Goal: Task Accomplishment & Management: Manage account settings

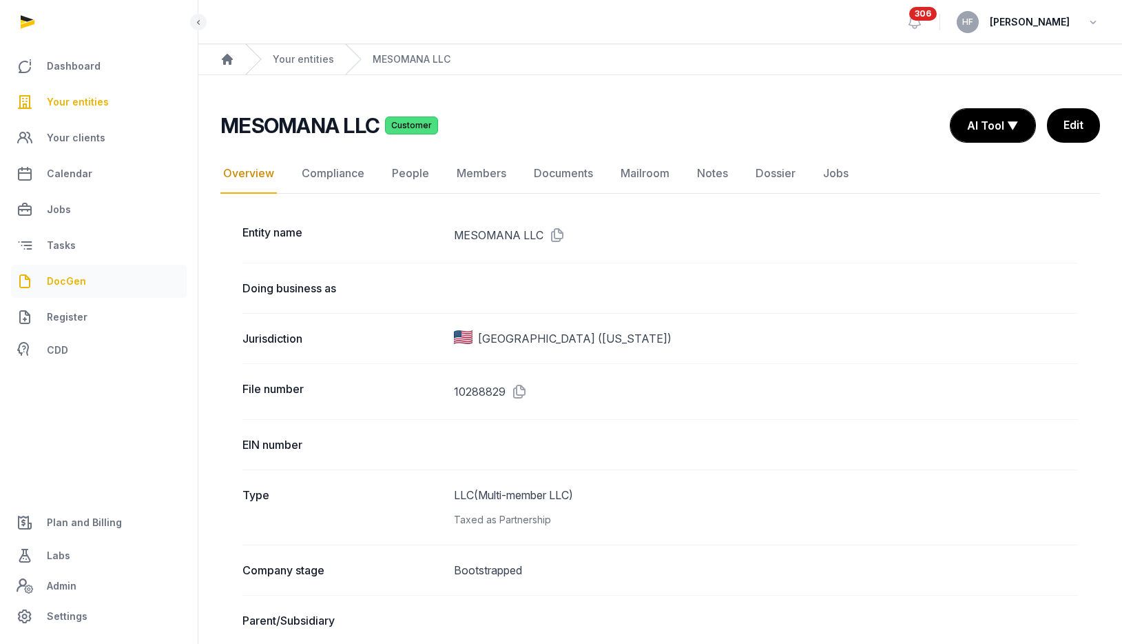
click at [72, 283] on span "DocGen" at bounding box center [66, 281] width 39 height 17
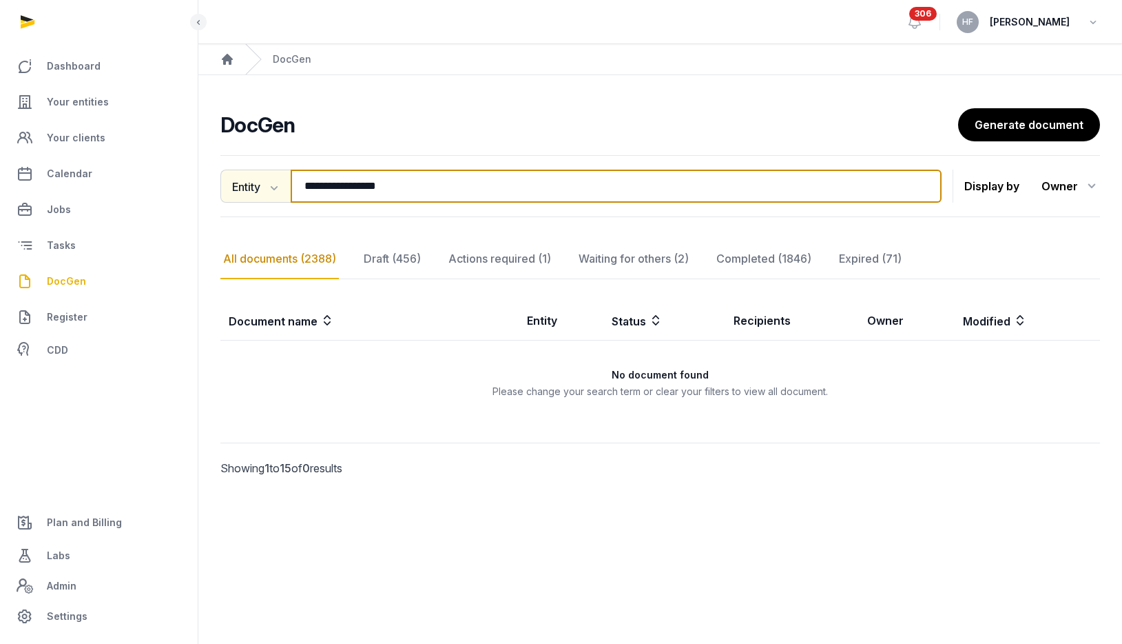
drag, startPoint x: 414, startPoint y: 189, endPoint x: 249, endPoint y: 184, distance: 164.8
click at [249, 184] on div "**********" at bounding box center [580, 185] width 721 height 33
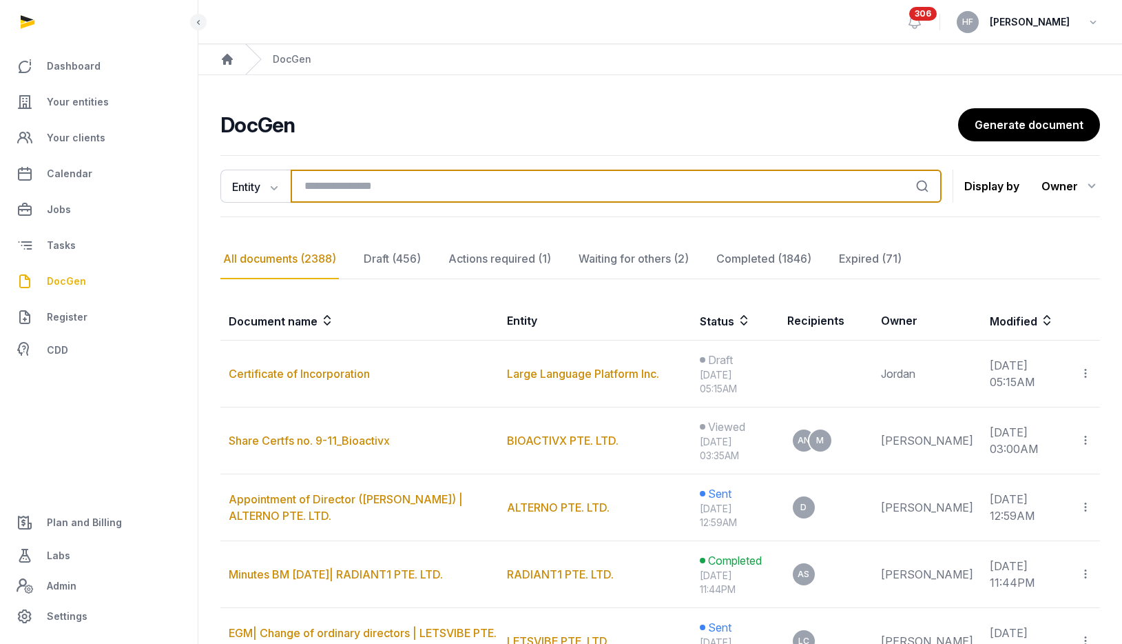
click at [393, 184] on input "search" at bounding box center [616, 185] width 651 height 33
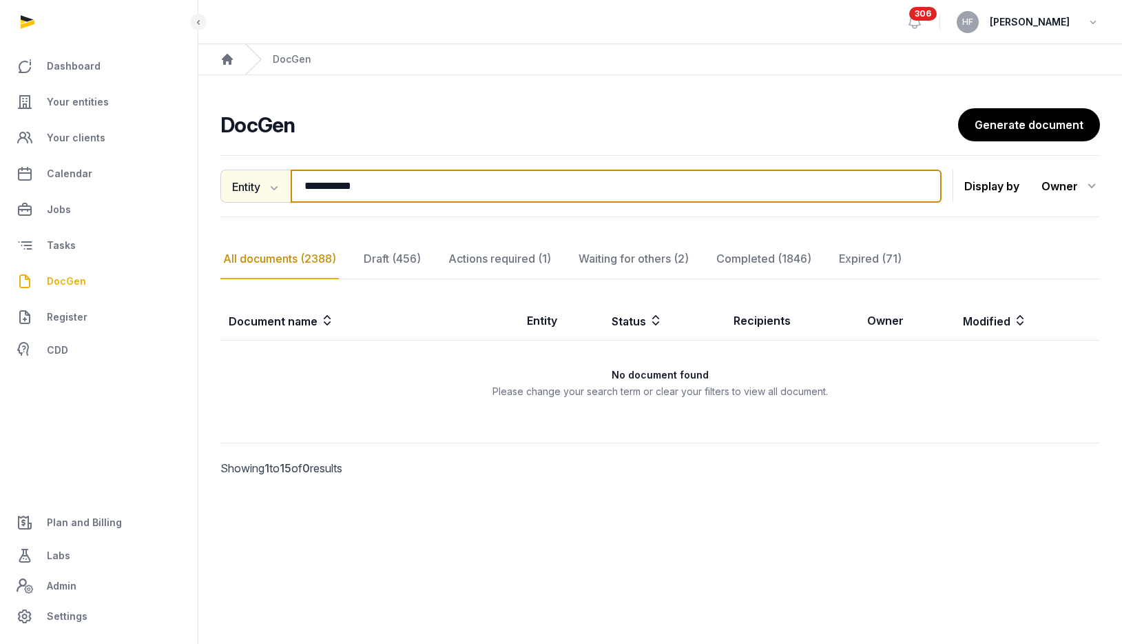
type input "**********"
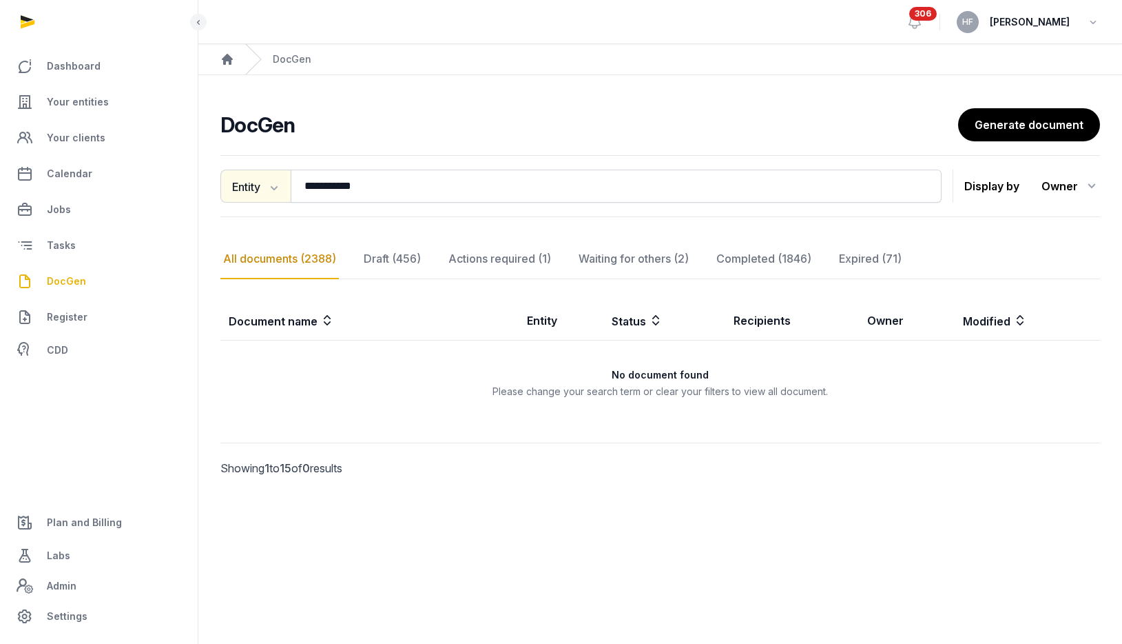
click at [271, 185] on icon "button" at bounding box center [273, 187] width 14 height 14
click at [267, 214] on div "Document name" at bounding box center [275, 217] width 110 height 28
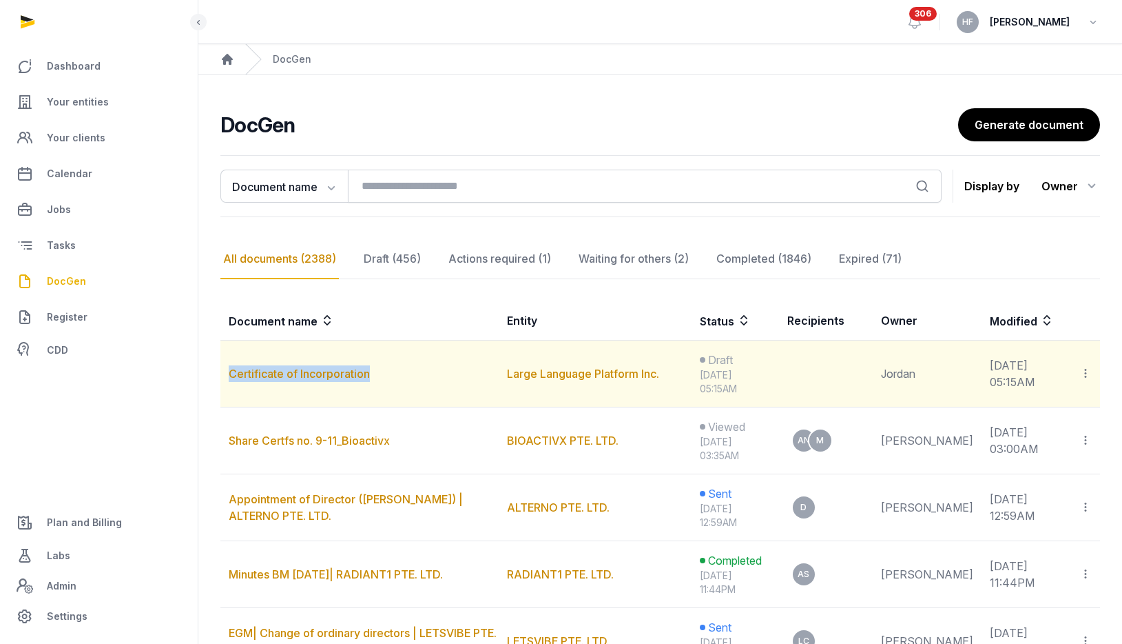
drag, startPoint x: 389, startPoint y: 379, endPoint x: 227, endPoint y: 376, distance: 161.9
click at [227, 376] on td "Certificate of Incorporation" at bounding box center [359, 373] width 278 height 67
copy link "Certificate of Incorporation"
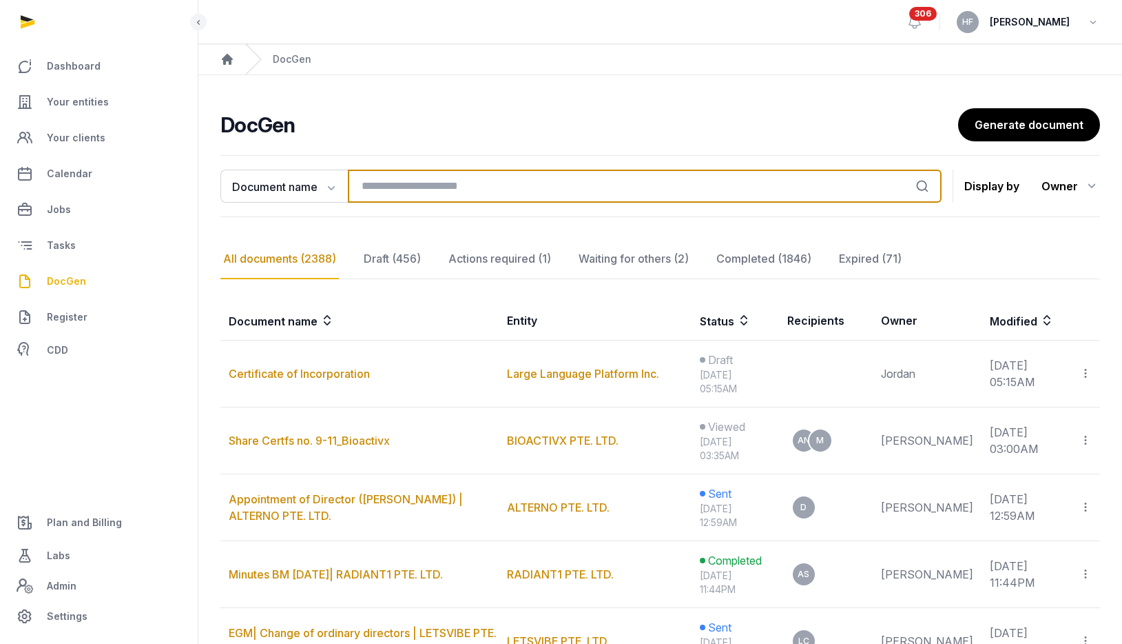
click at [391, 182] on input "search" at bounding box center [645, 185] width 594 height 33
paste input "**********"
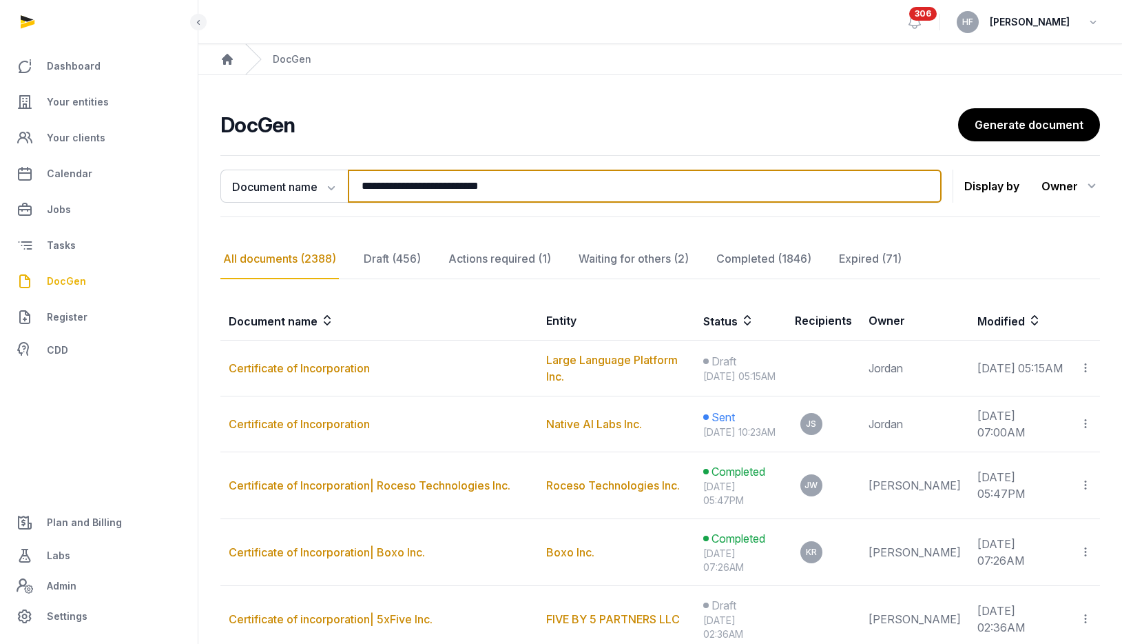
type input "**********"
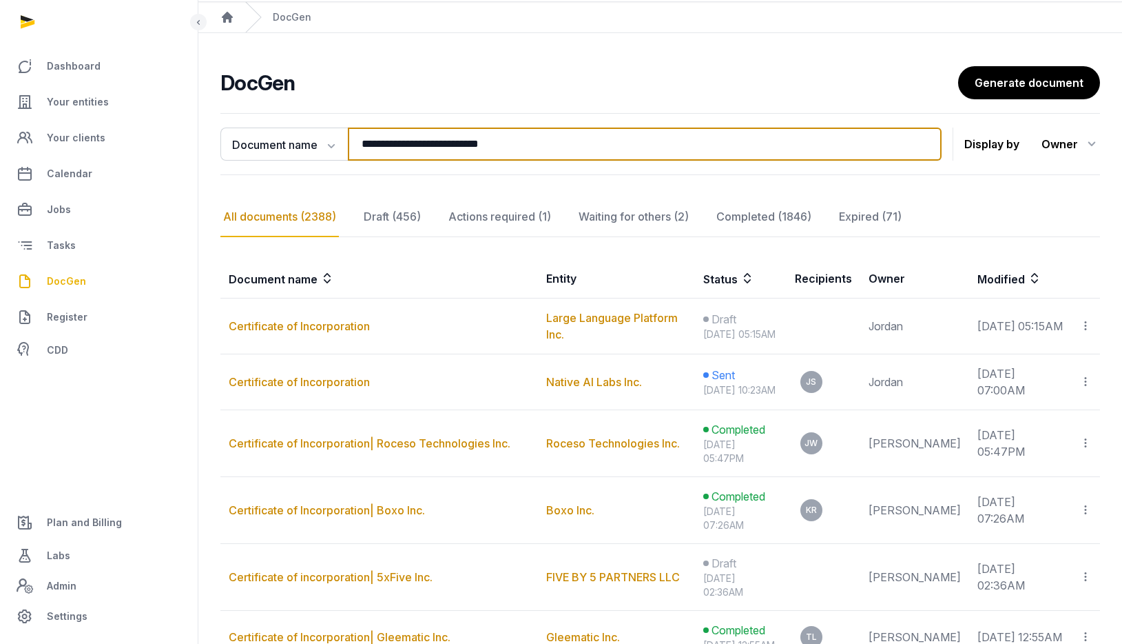
scroll to position [47, 0]
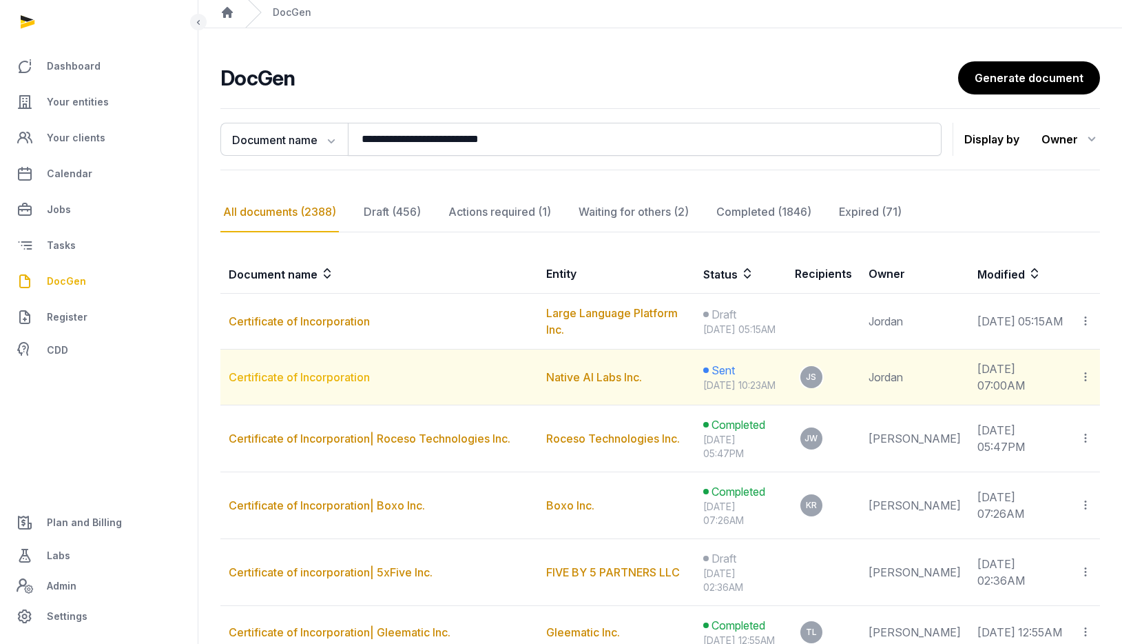
click at [351, 384] on link "Certificate of Incorporation" at bounding box center [299, 377] width 141 height 14
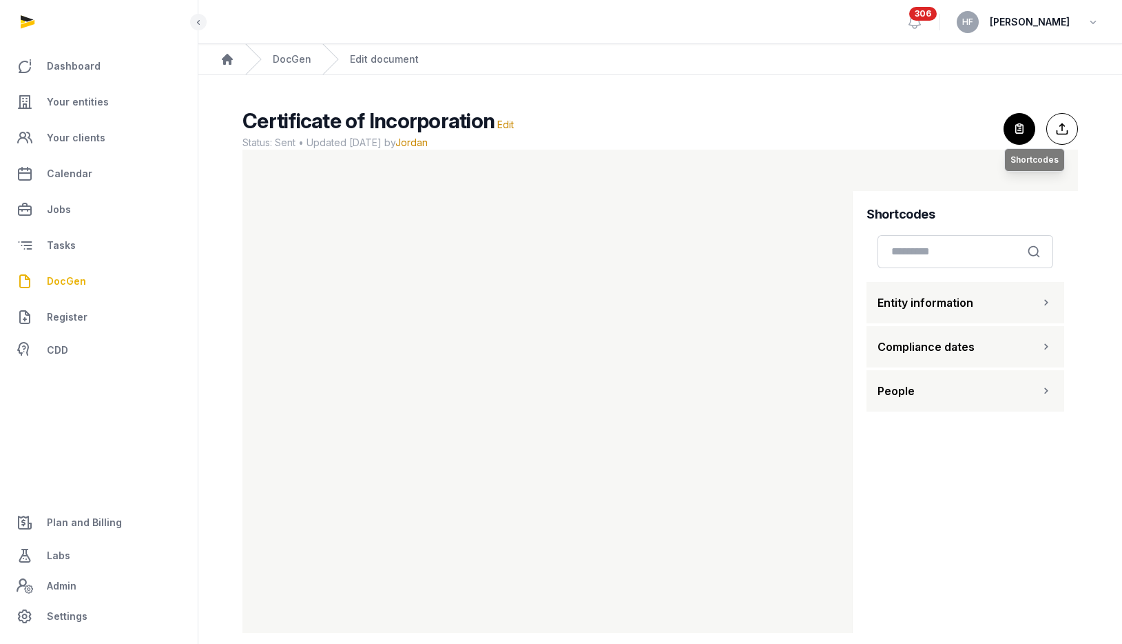
click at [1018, 126] on icon "button" at bounding box center [1020, 129] width 30 height 30
click at [1013, 130] on icon "button" at bounding box center [1020, 129] width 30 height 30
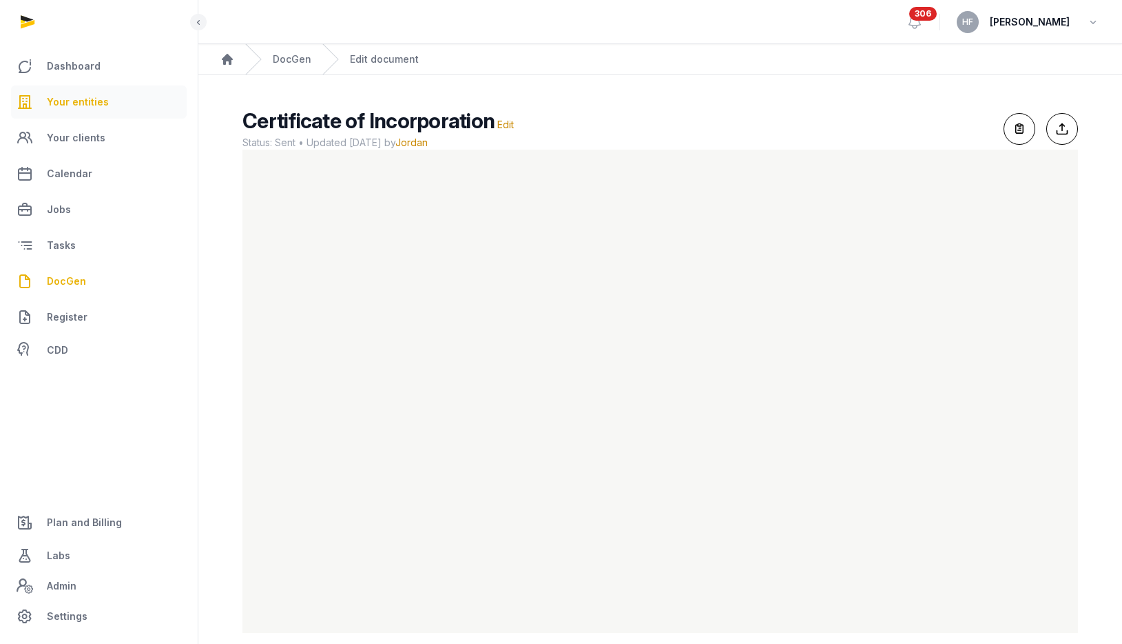
click at [124, 97] on link "Your entities" at bounding box center [99, 101] width 176 height 33
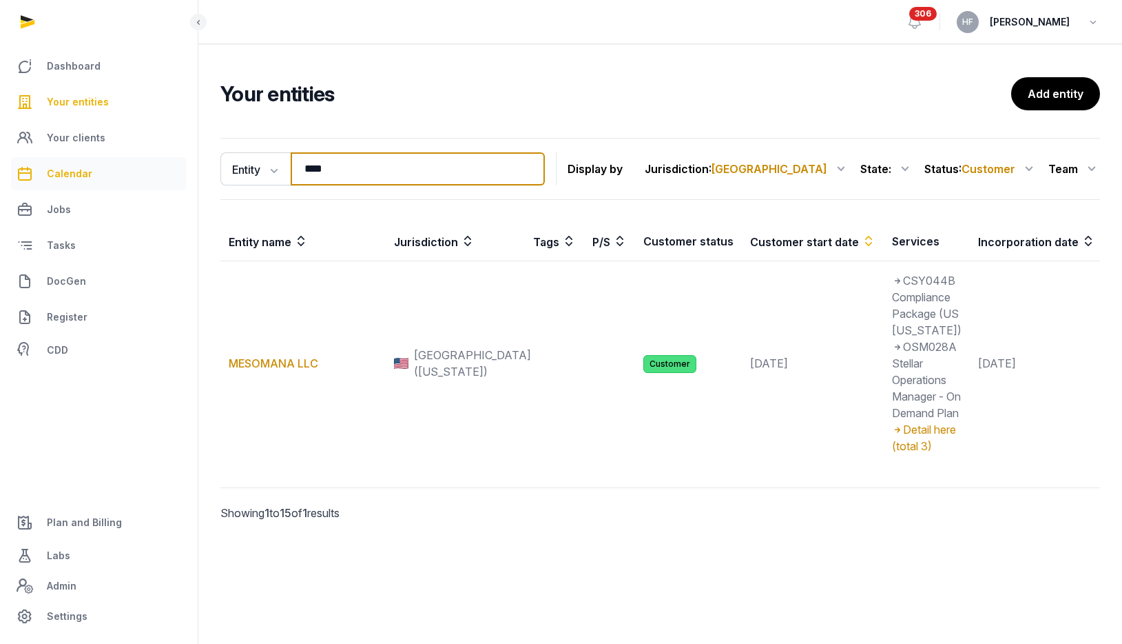
drag, startPoint x: 359, startPoint y: 171, endPoint x: 133, endPoint y: 171, distance: 226.0
click at [154, 171] on div "Dashboard Your entities Your clients Calendar Jobs Tasks DocGen Register CDD Pl…" at bounding box center [561, 322] width 1122 height 644
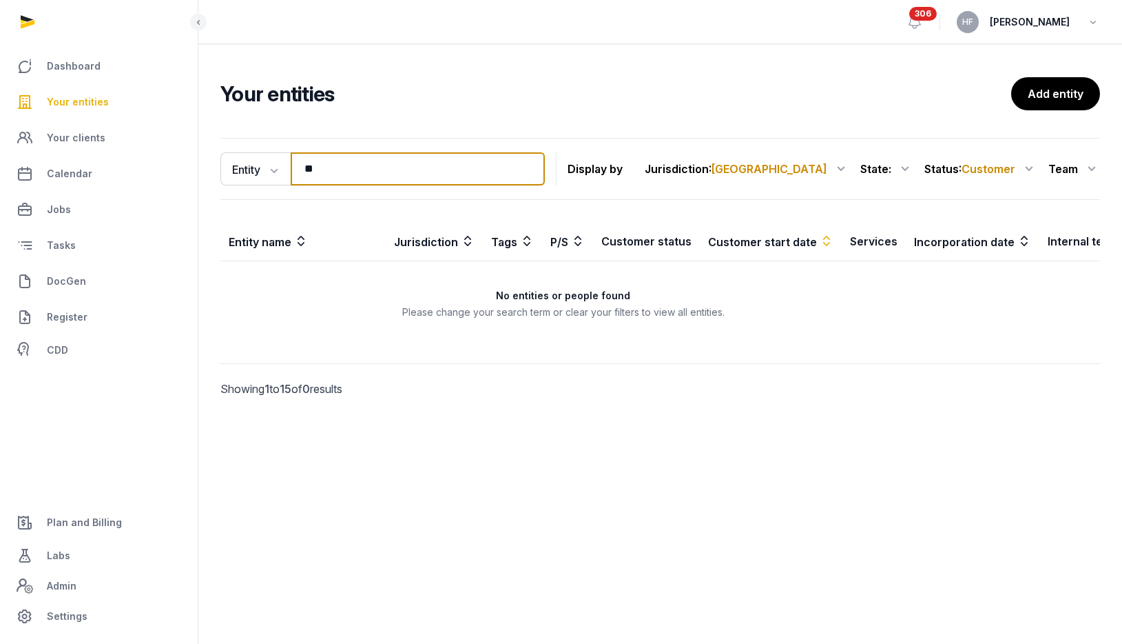
type input "*"
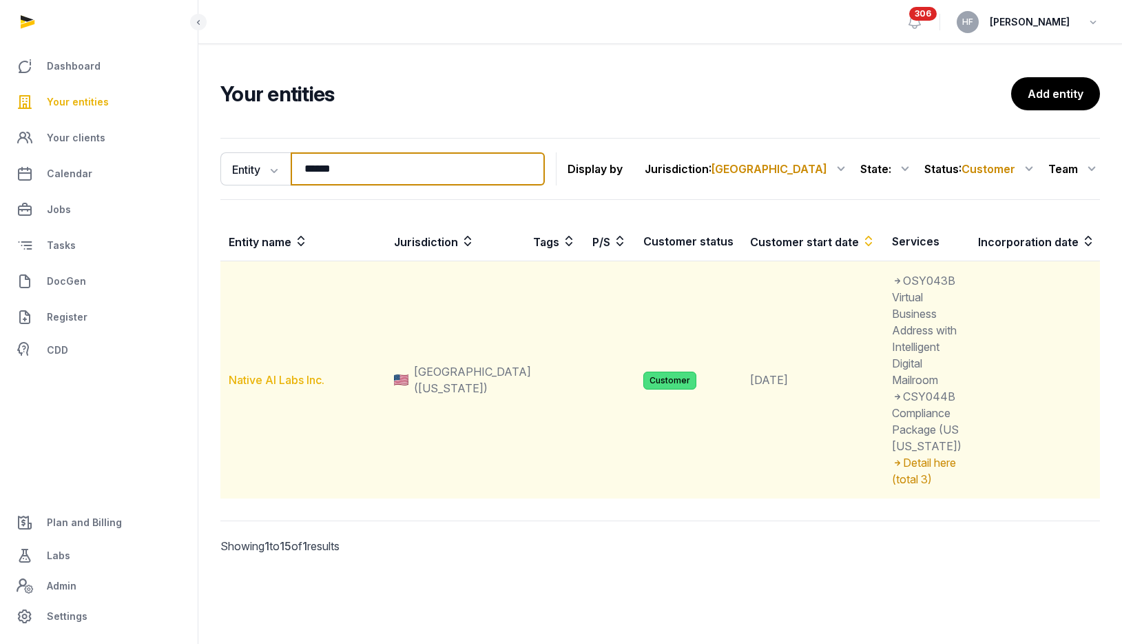
type input "******"
click at [303, 387] on link "Native AI Labs Inc." at bounding box center [277, 380] width 96 height 14
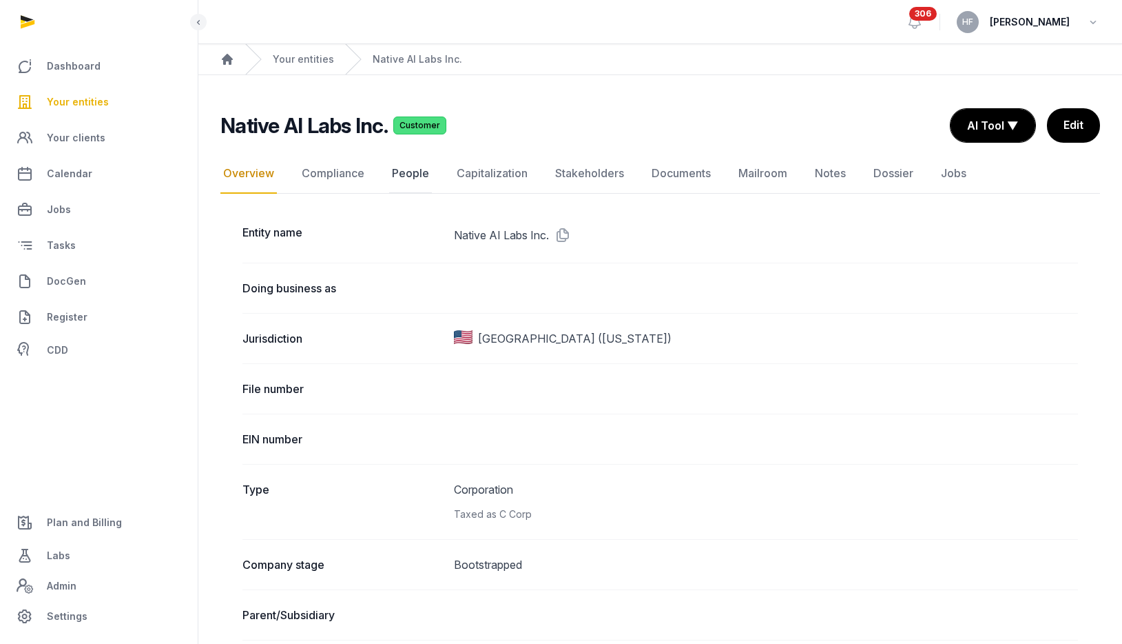
click at [407, 176] on link "People" at bounding box center [410, 174] width 43 height 40
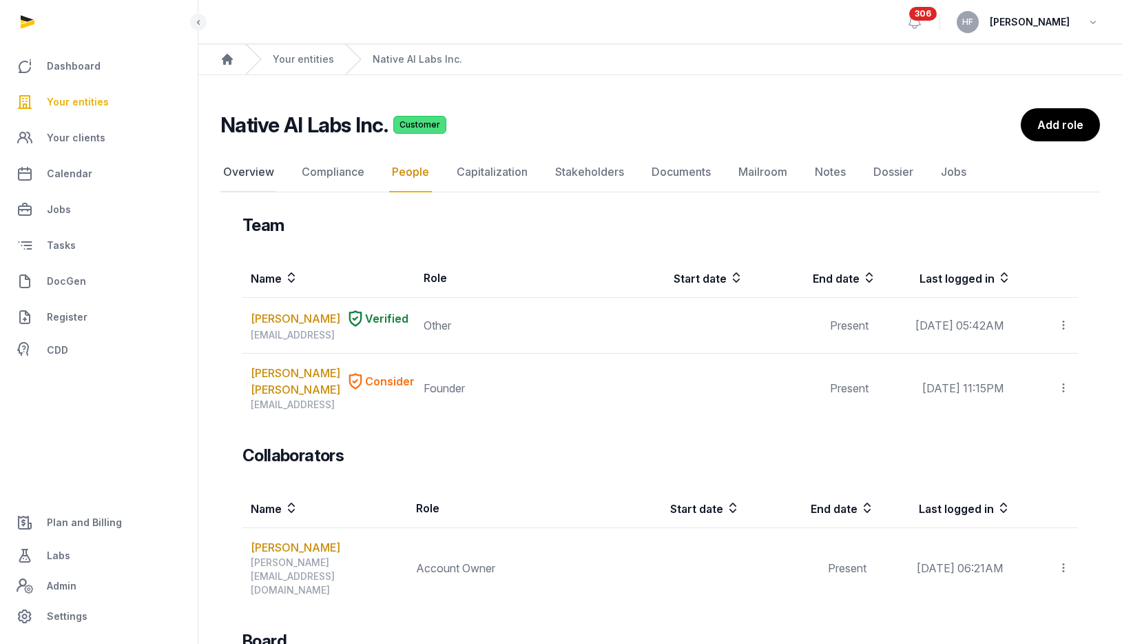
click at [243, 169] on link "Overview" at bounding box center [248, 172] width 56 height 40
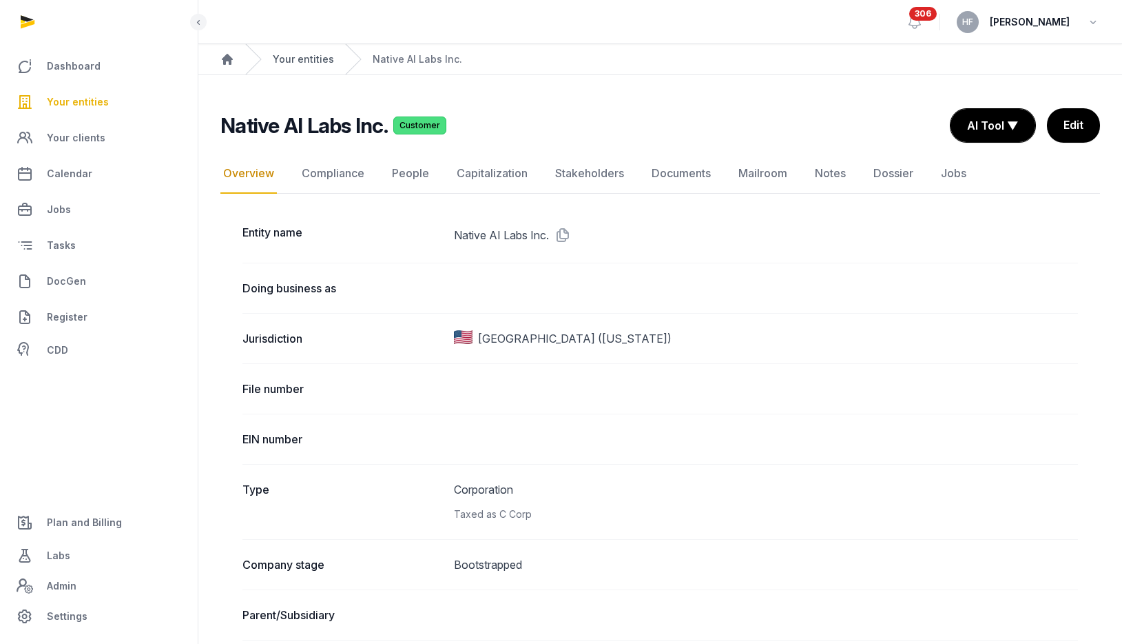
click at [301, 60] on link "Your entities" at bounding box center [303, 59] width 61 height 14
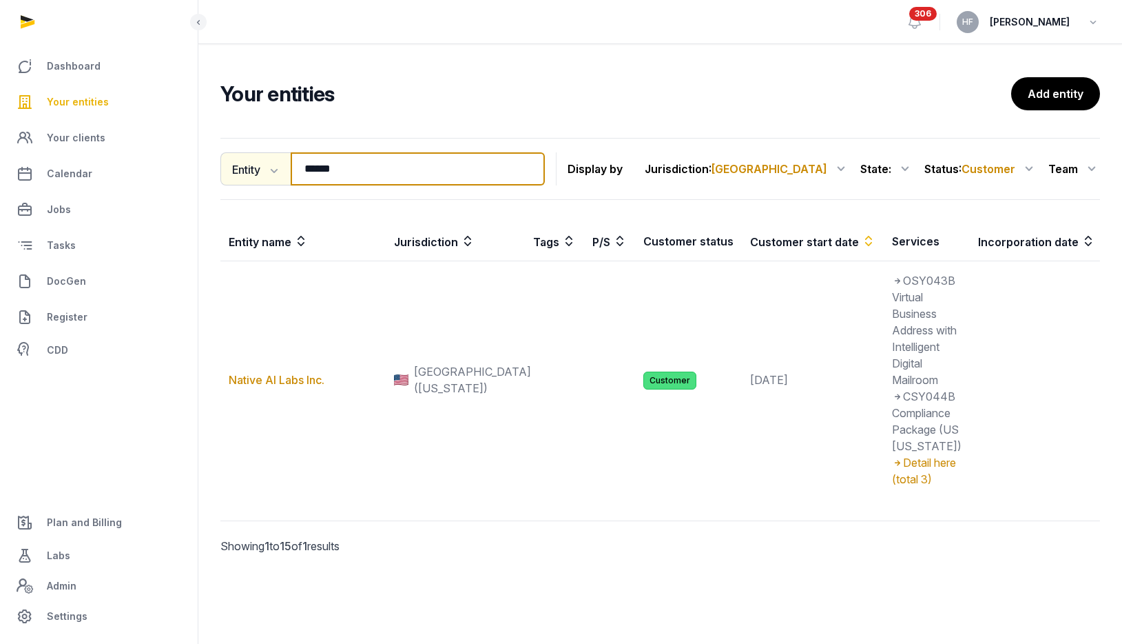
drag, startPoint x: 360, startPoint y: 166, endPoint x: 270, endPoint y: 167, distance: 90.3
click at [270, 167] on div "Entity Entity People Tags Services ****** Search" at bounding box center [382, 168] width 325 height 33
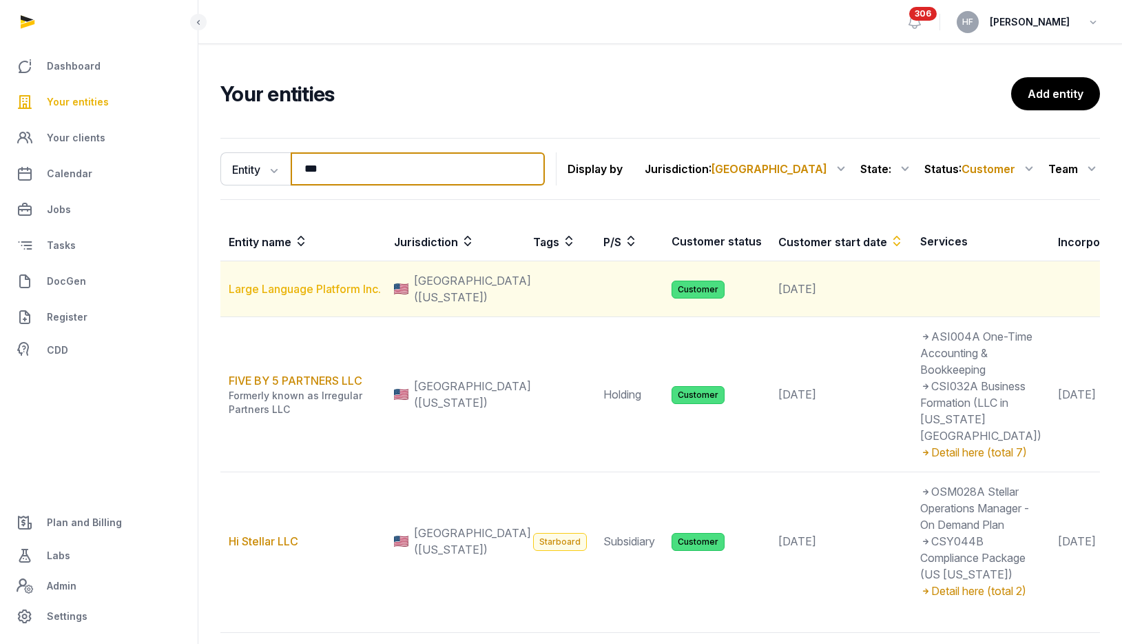
type input "***"
click at [335, 296] on link "Large Language Platform Inc." at bounding box center [305, 289] width 152 height 14
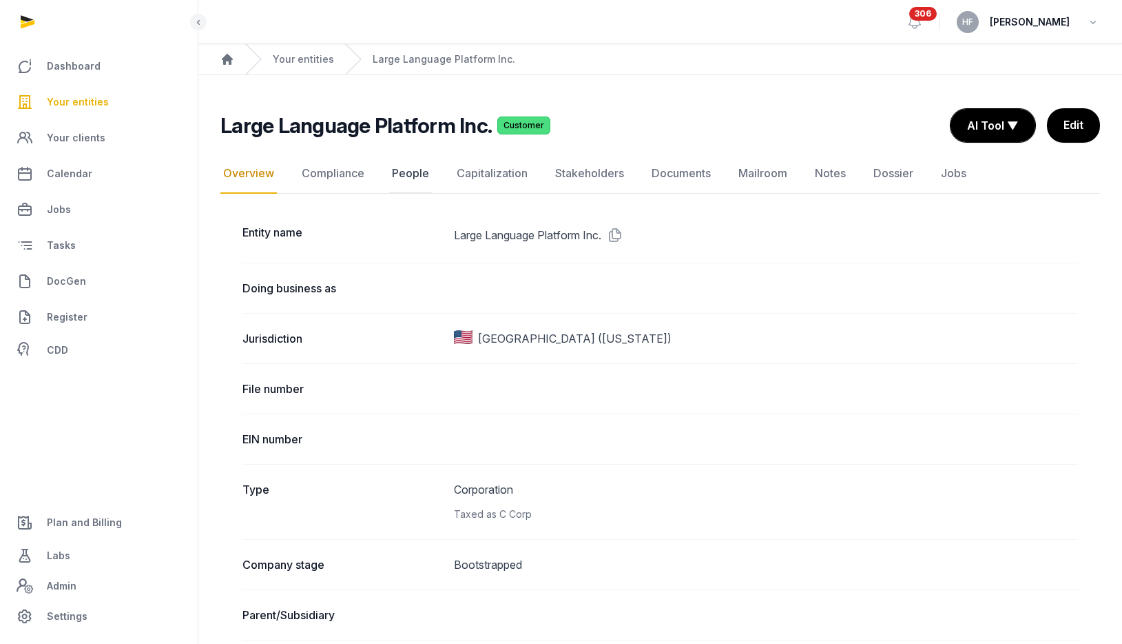
click at [404, 169] on link "People" at bounding box center [410, 174] width 43 height 40
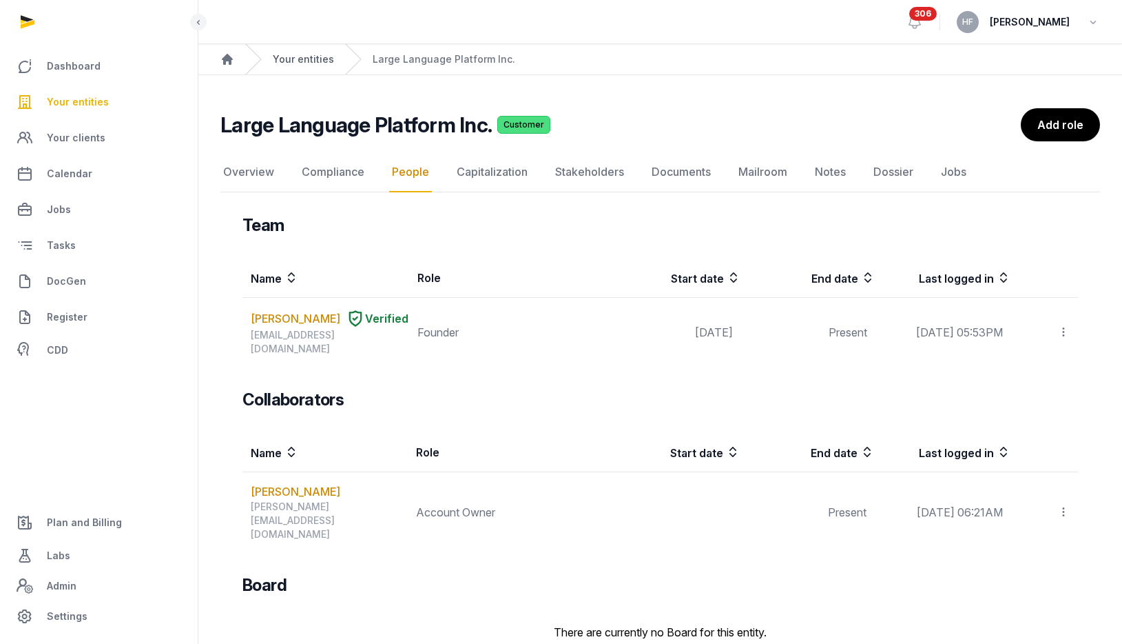
click at [317, 56] on link "Your entities" at bounding box center [303, 59] width 61 height 14
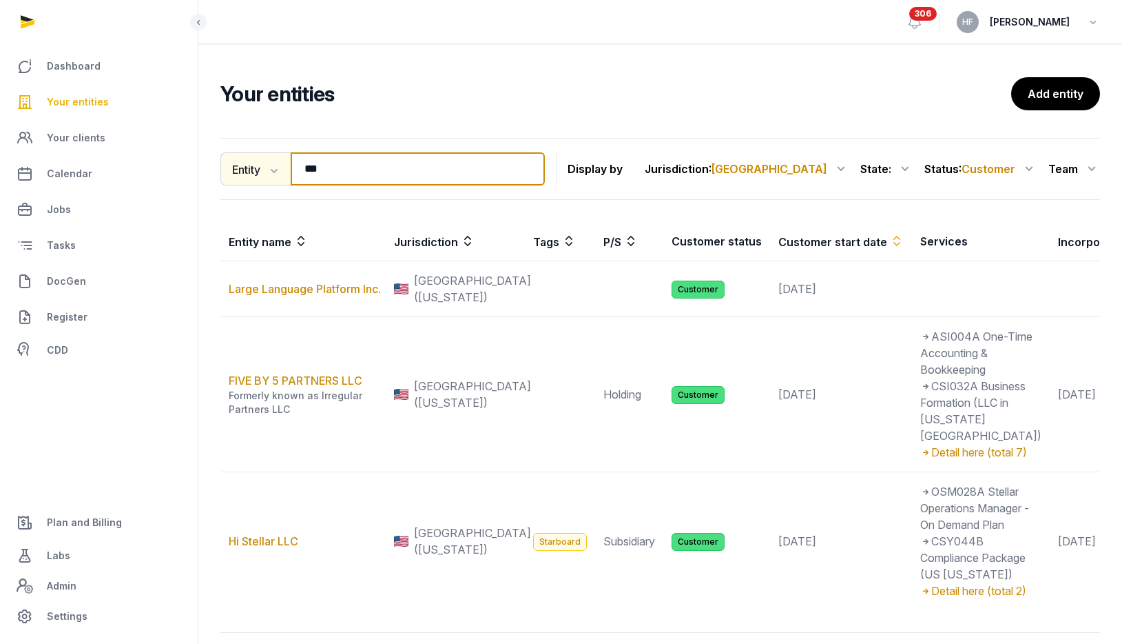
drag, startPoint x: 368, startPoint y: 176, endPoint x: 237, endPoint y: 165, distance: 131.4
click at [243, 165] on div "Entity Entity People Tags Services *** Search" at bounding box center [382, 168] width 325 height 33
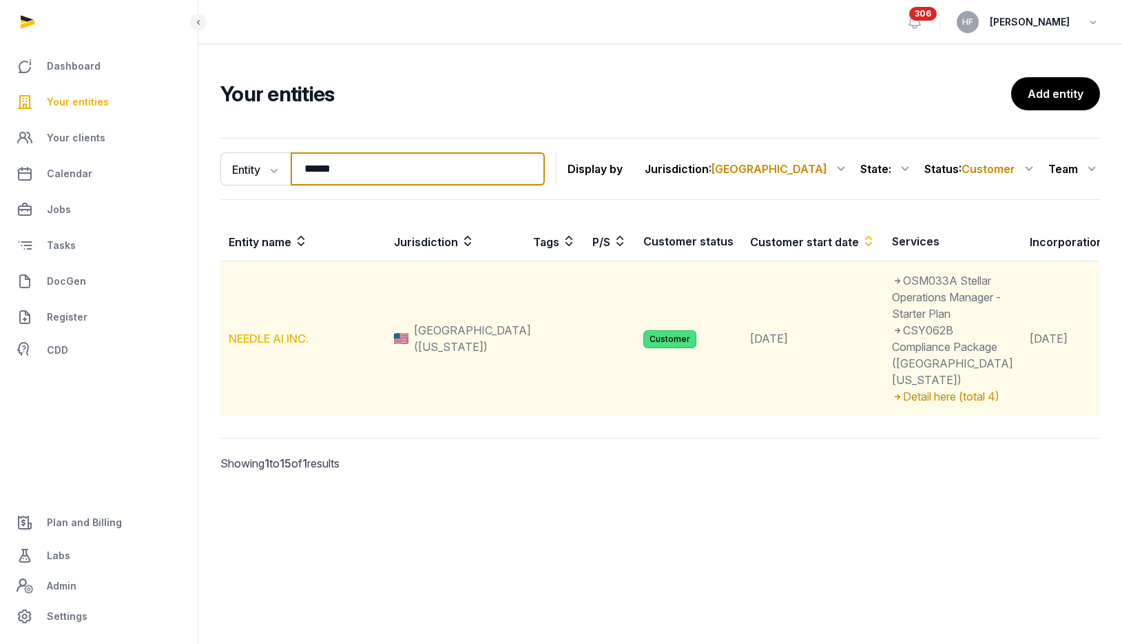
type input "******"
click at [287, 345] on link "NEEDLE AI INC." at bounding box center [269, 338] width 80 height 14
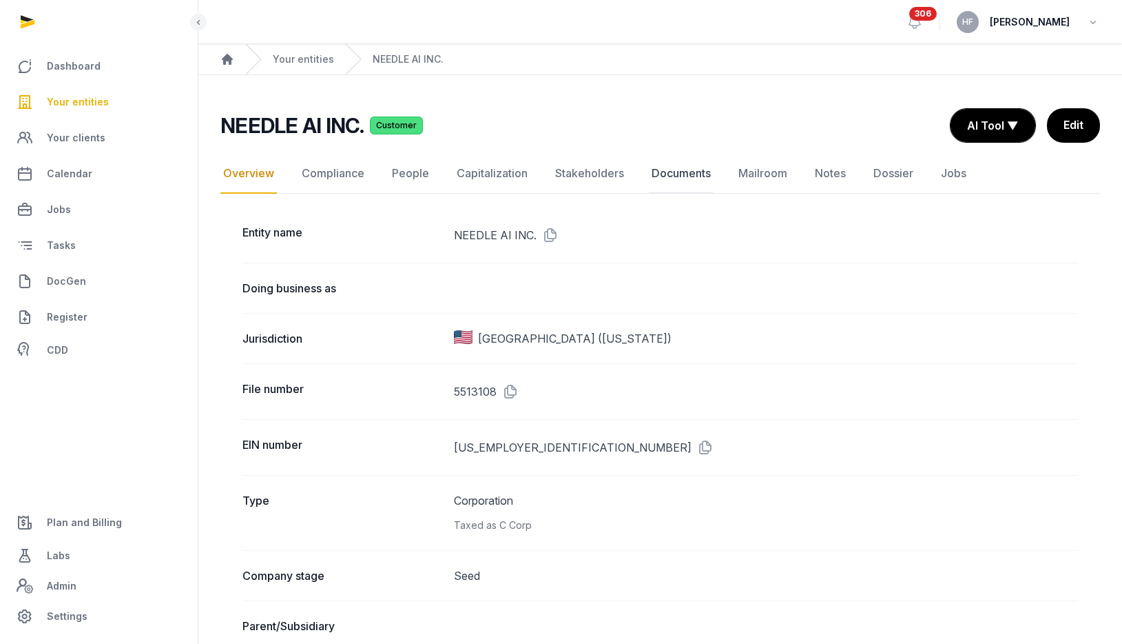
click at [679, 173] on link "Documents" at bounding box center [681, 174] width 65 height 40
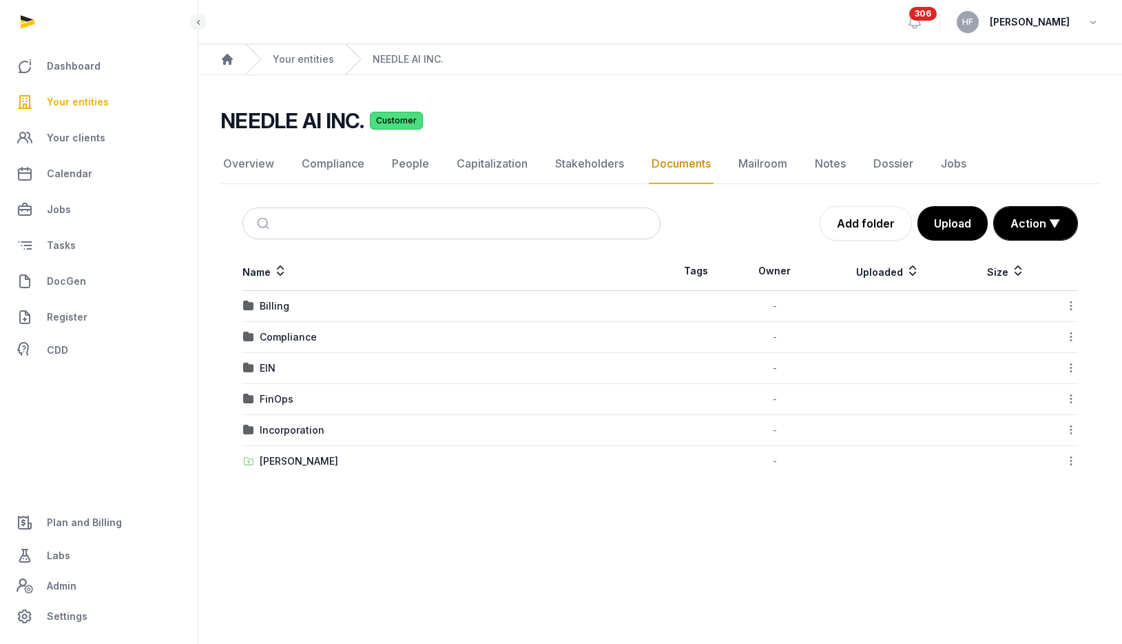
click at [307, 426] on div "Incorporation" at bounding box center [292, 430] width 65 height 14
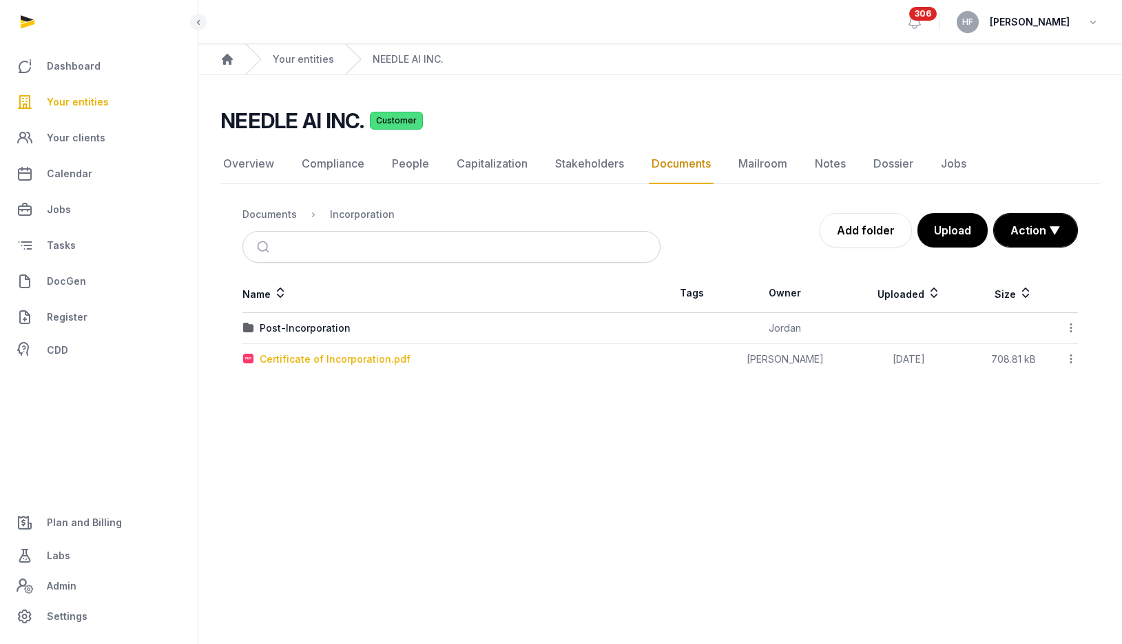
click at [347, 355] on div "Certificate of Incorporation.pdf" at bounding box center [335, 359] width 151 height 14
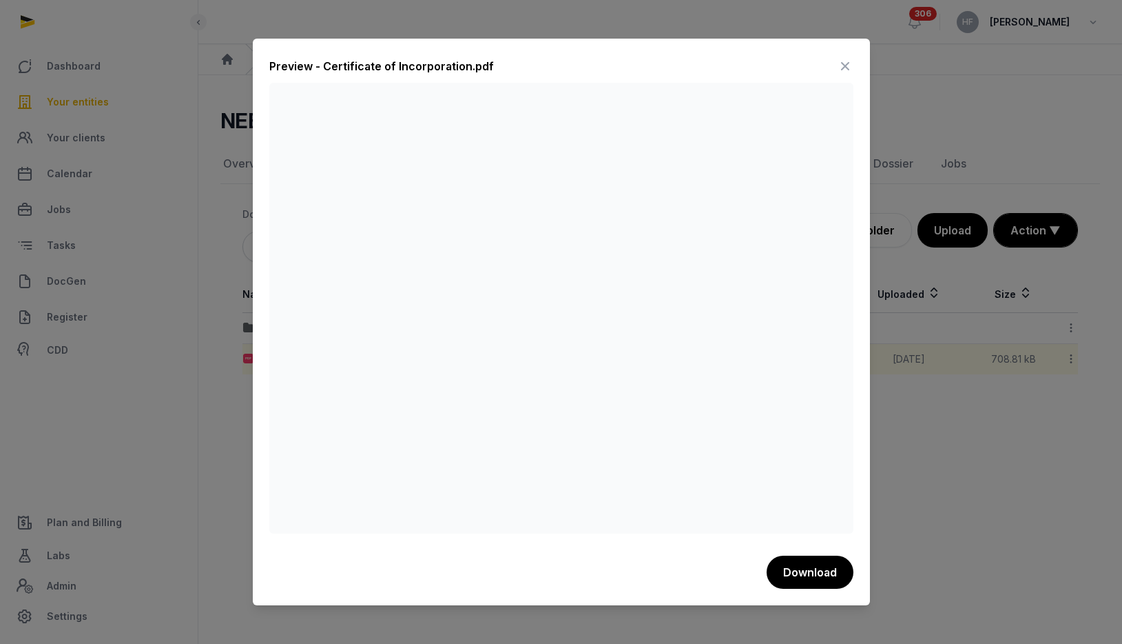
click at [850, 59] on icon at bounding box center [845, 66] width 17 height 22
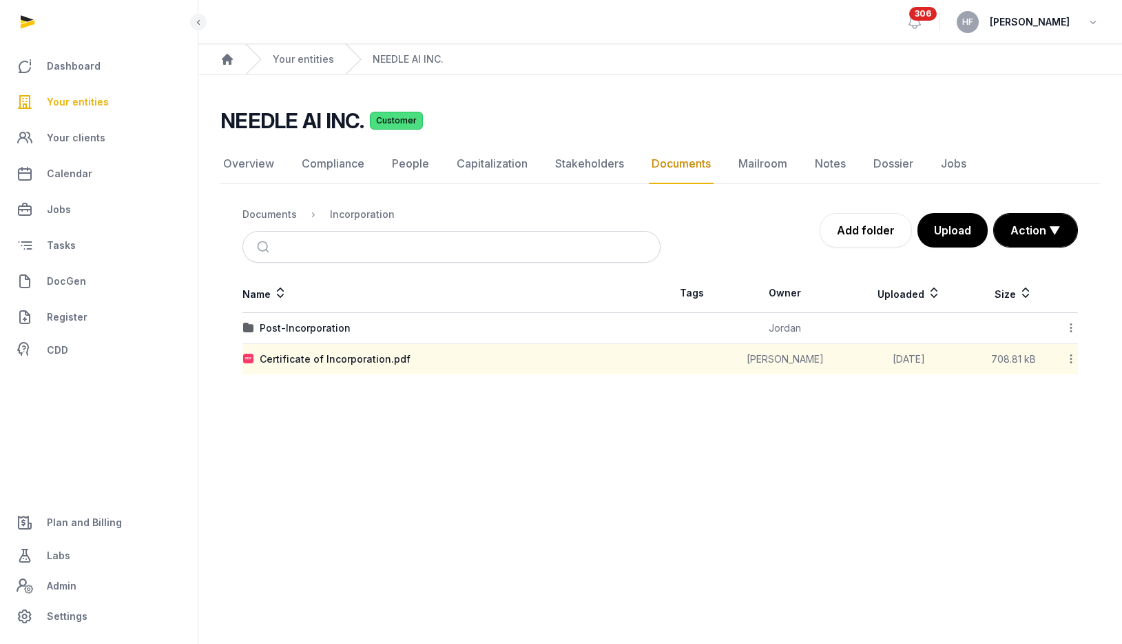
click at [313, 330] on div "Post-Incorporation" at bounding box center [305, 328] width 91 height 14
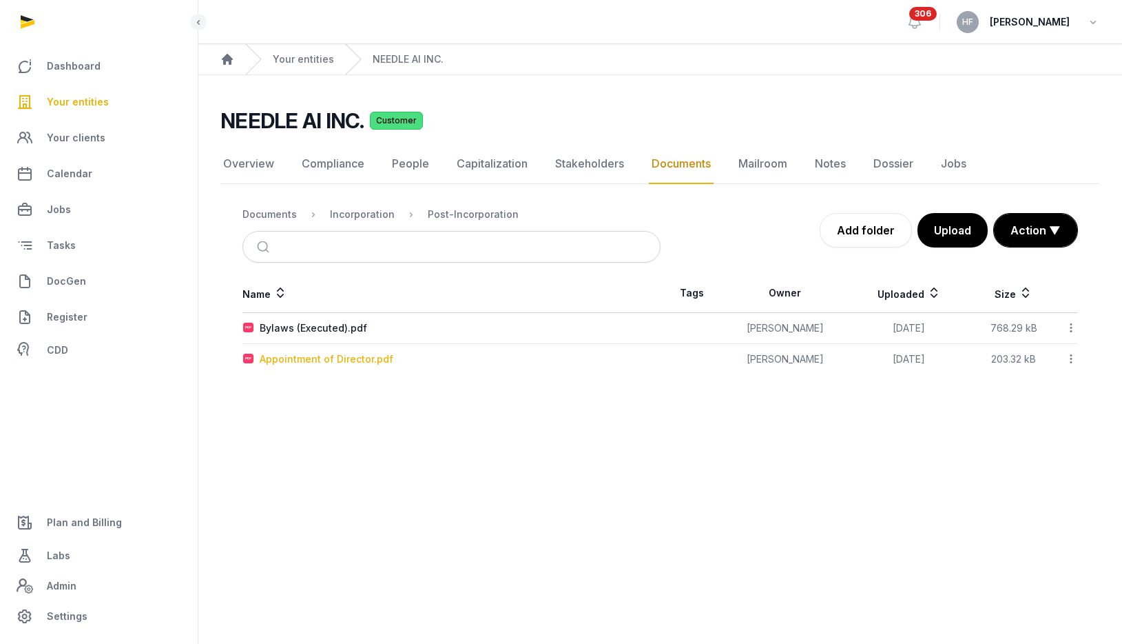
click at [367, 362] on div "Appointment of Director.pdf" at bounding box center [327, 359] width 134 height 14
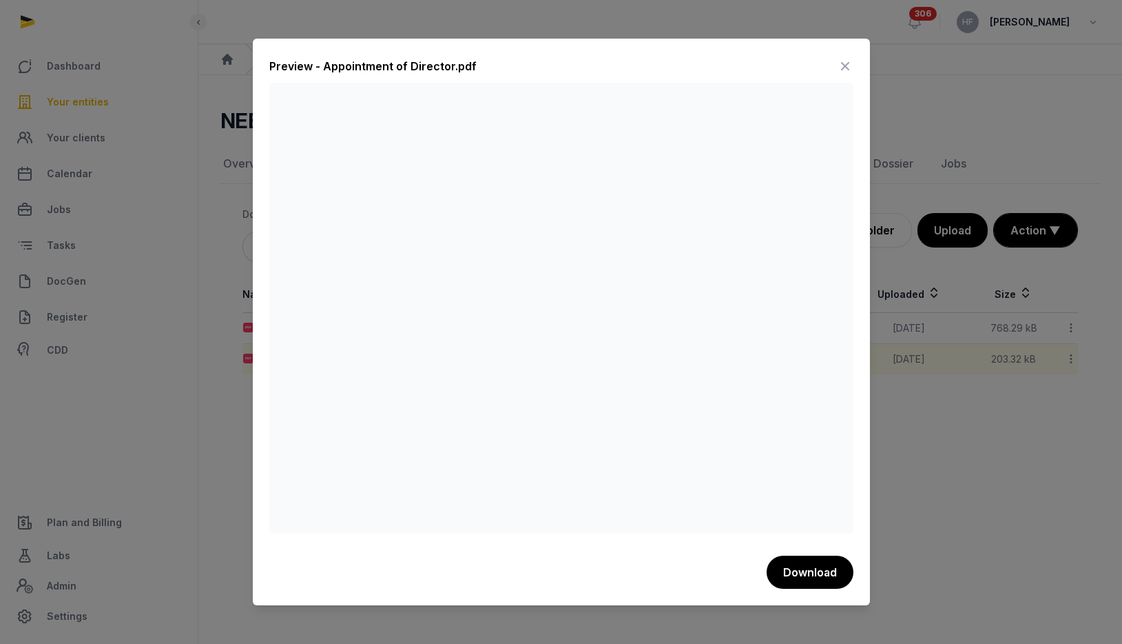
click at [849, 66] on icon at bounding box center [845, 66] width 17 height 22
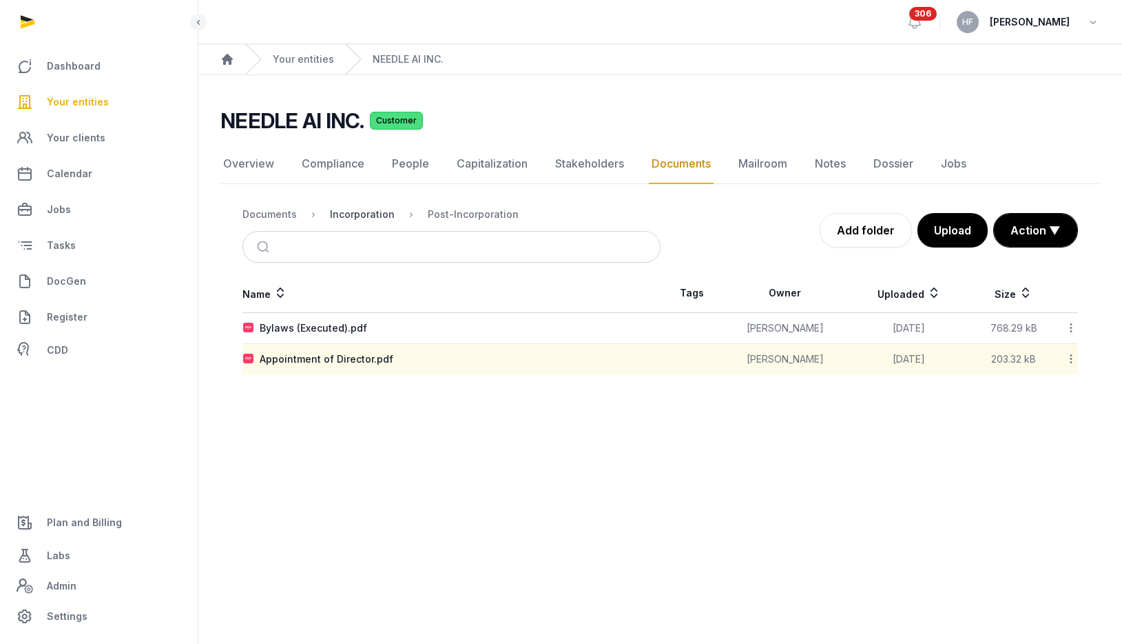
click at [346, 211] on div "Incorporation" at bounding box center [362, 214] width 65 height 14
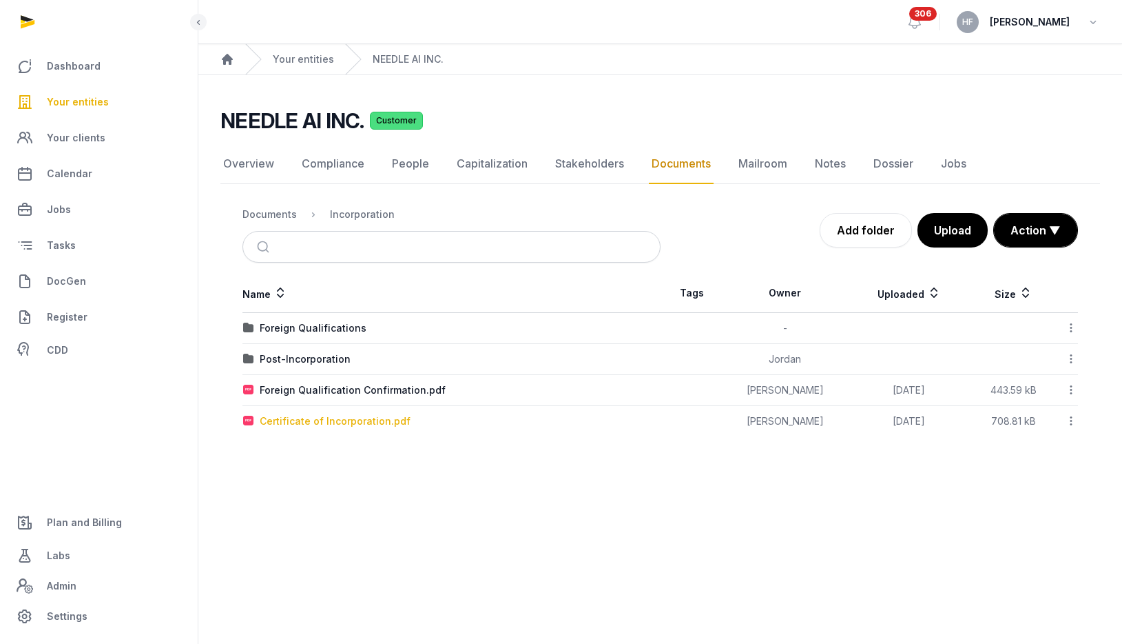
click at [355, 418] on div "Certificate of Incorporation.pdf" at bounding box center [335, 421] width 151 height 14
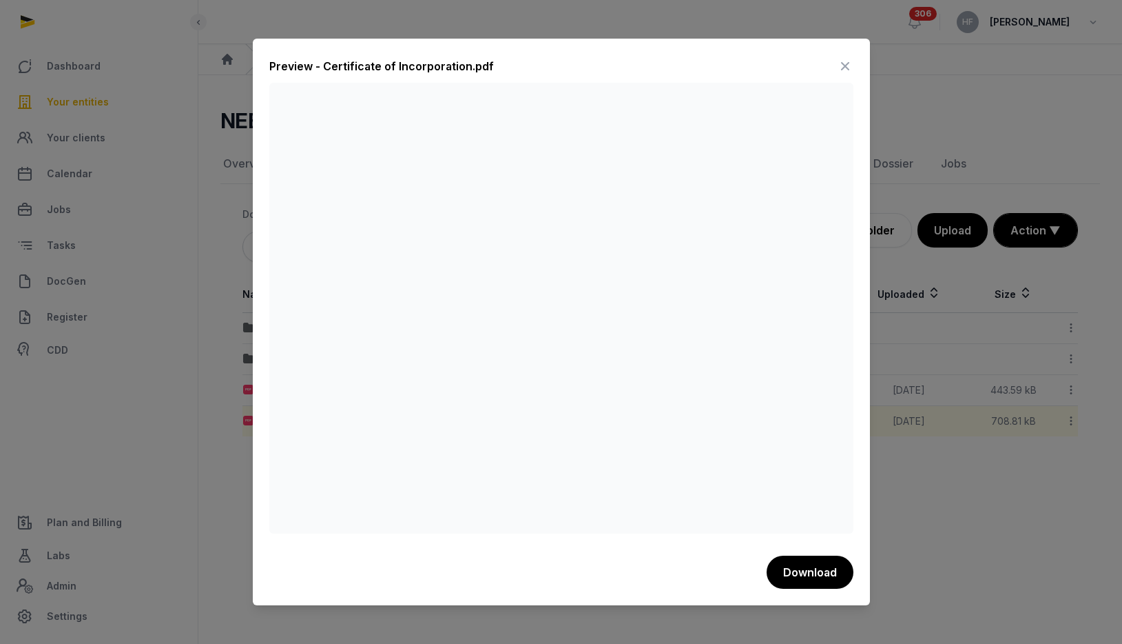
click at [845, 67] on icon at bounding box center [845, 66] width 17 height 22
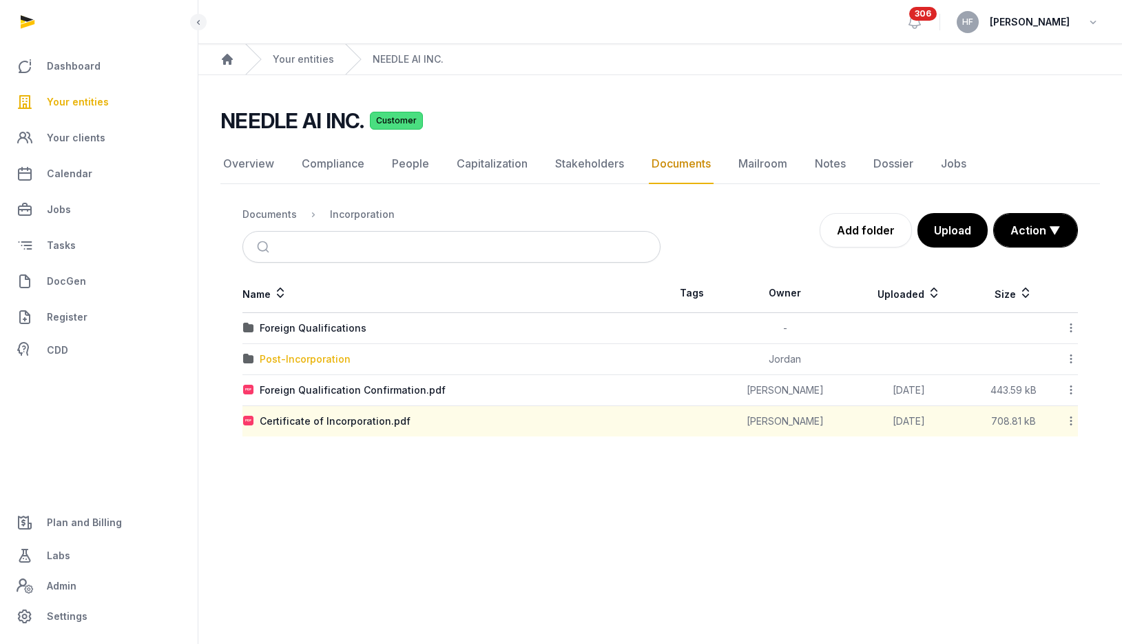
click at [313, 357] on div "Post-Incorporation" at bounding box center [305, 359] width 91 height 14
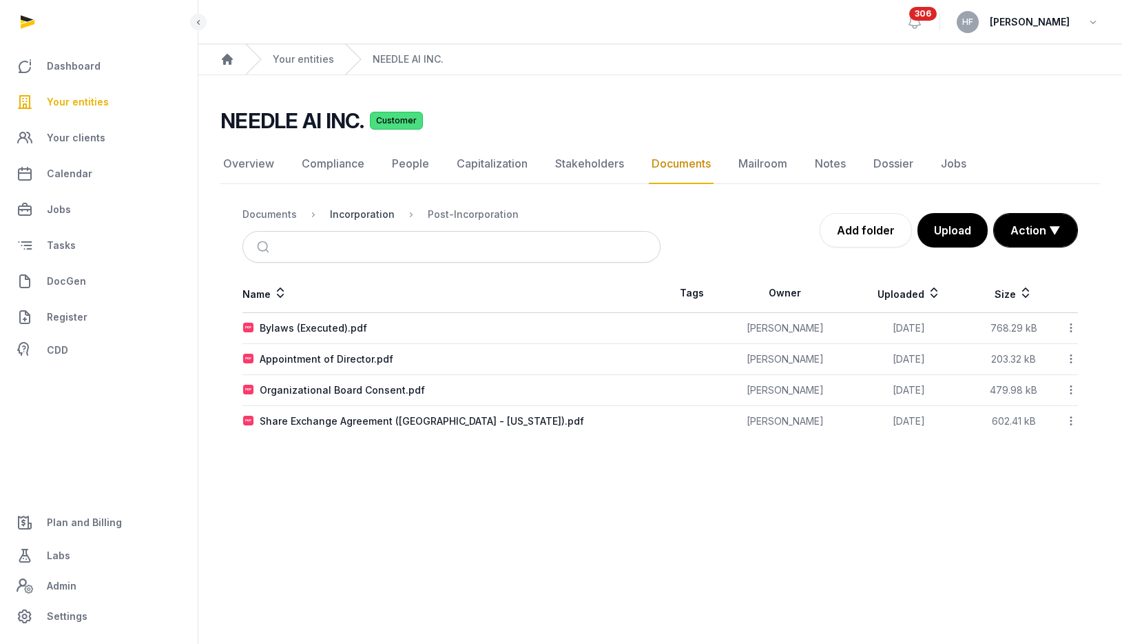
click at [358, 216] on div "Incorporation" at bounding box center [362, 214] width 65 height 14
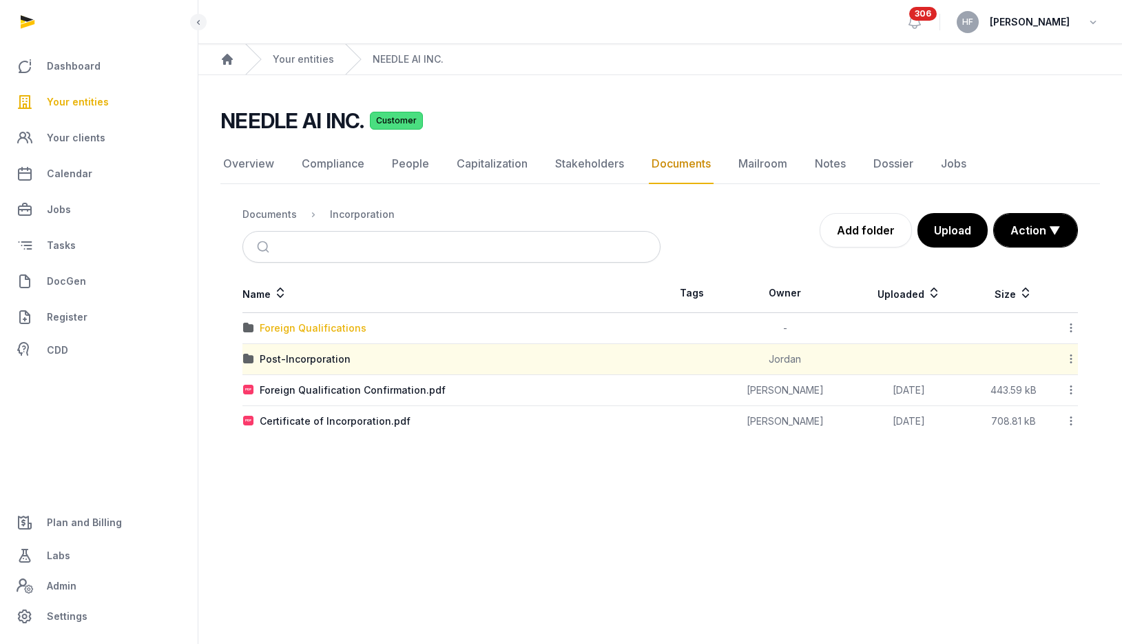
click at [335, 325] on div "Foreign Qualifications" at bounding box center [313, 328] width 107 height 14
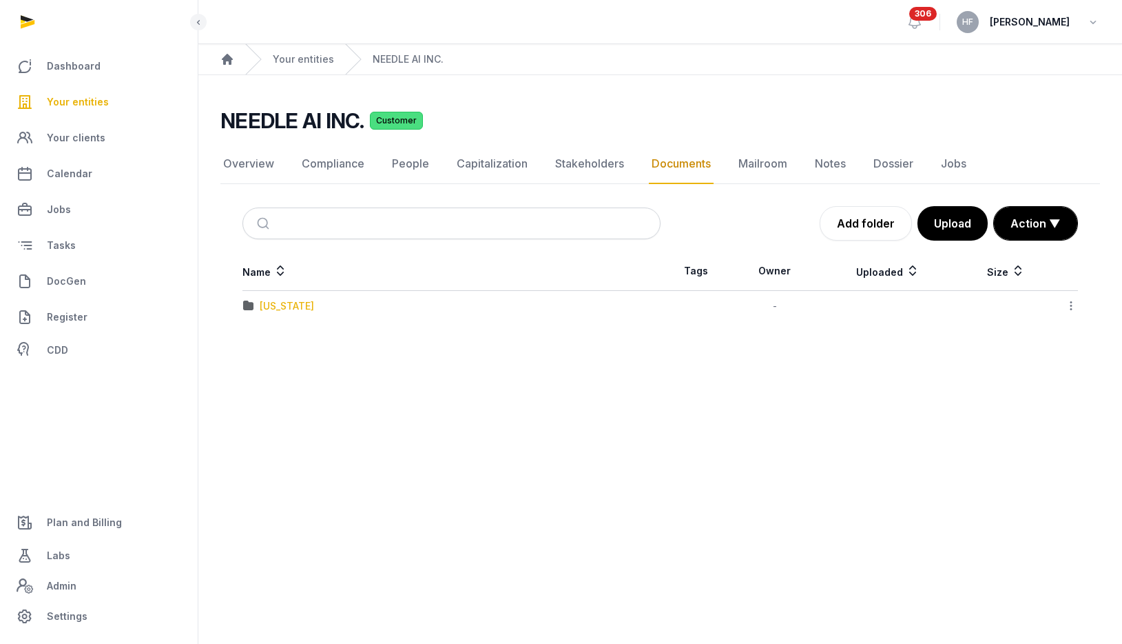
click at [282, 307] on div "[US_STATE]" at bounding box center [287, 306] width 54 height 14
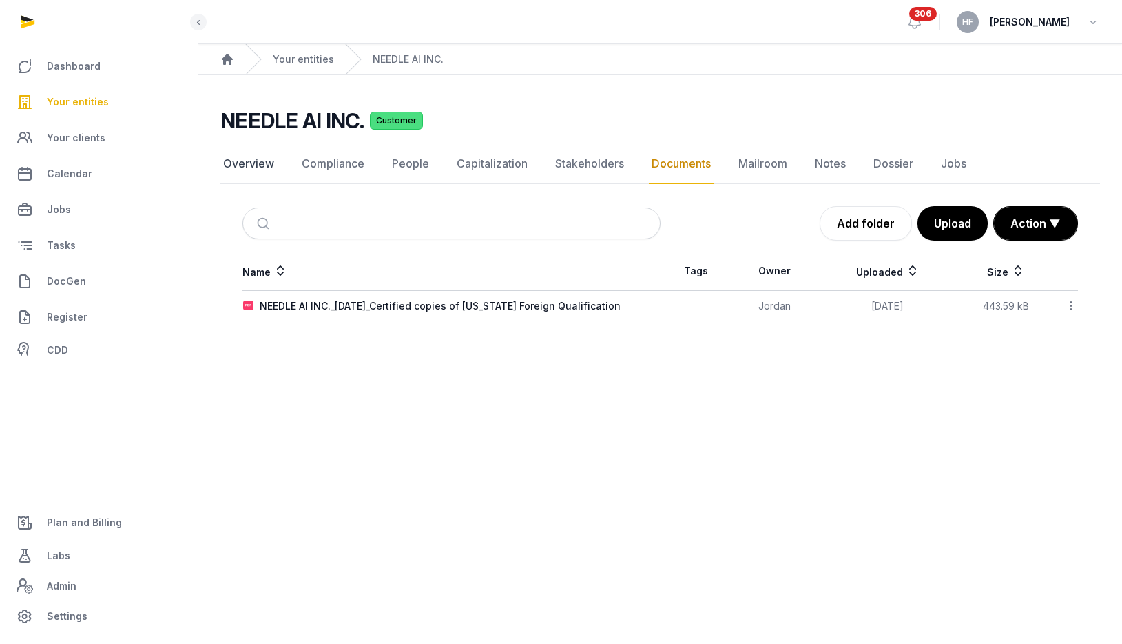
click at [244, 160] on link "Overview" at bounding box center [248, 164] width 56 height 40
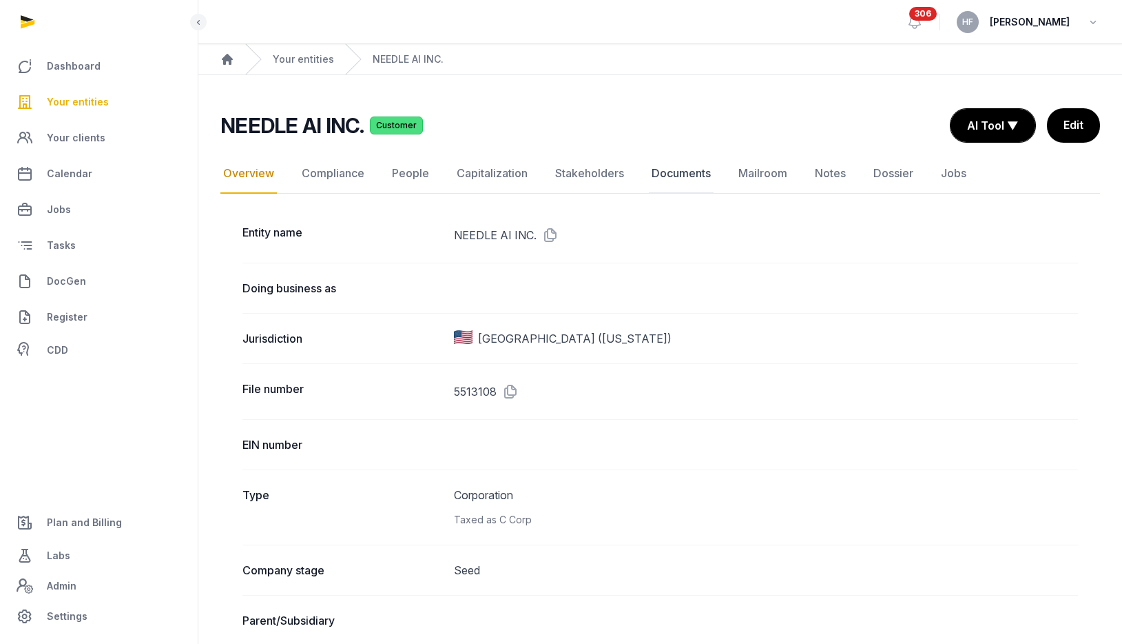
click at [659, 171] on link "Documents" at bounding box center [681, 174] width 65 height 40
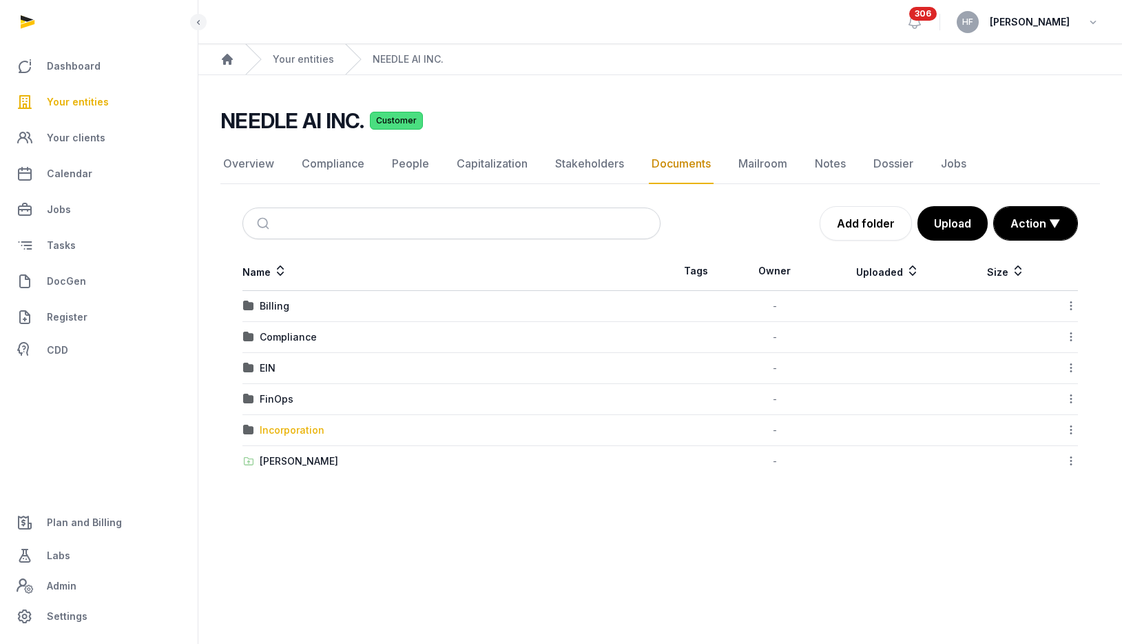
click at [296, 431] on div "Incorporation" at bounding box center [292, 430] width 65 height 14
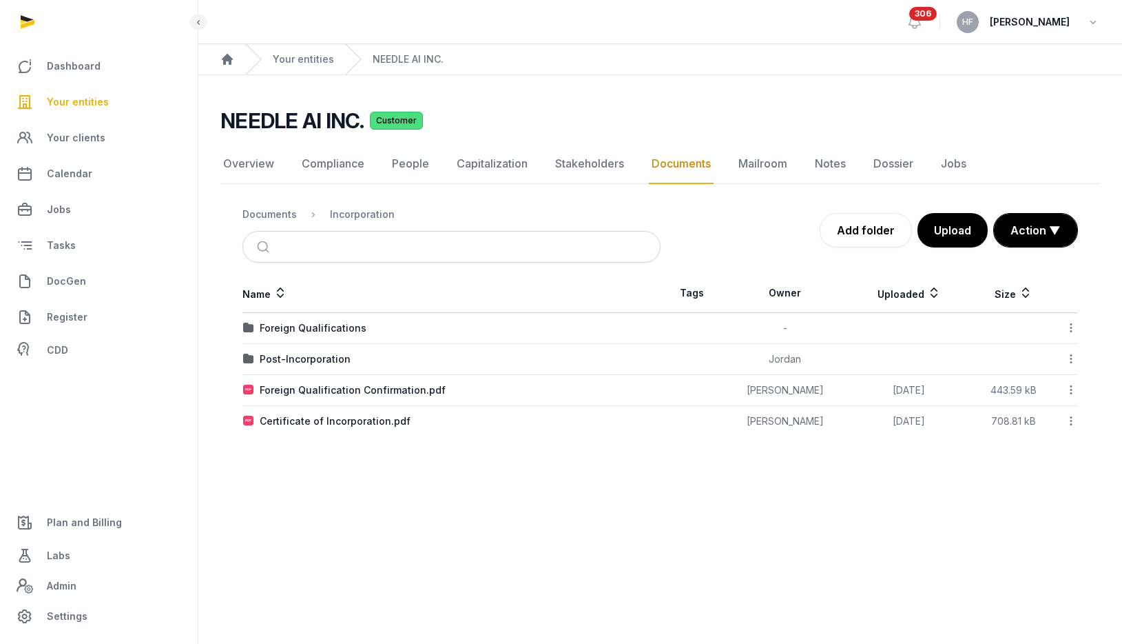
click at [1073, 390] on icon at bounding box center [1071, 389] width 12 height 14
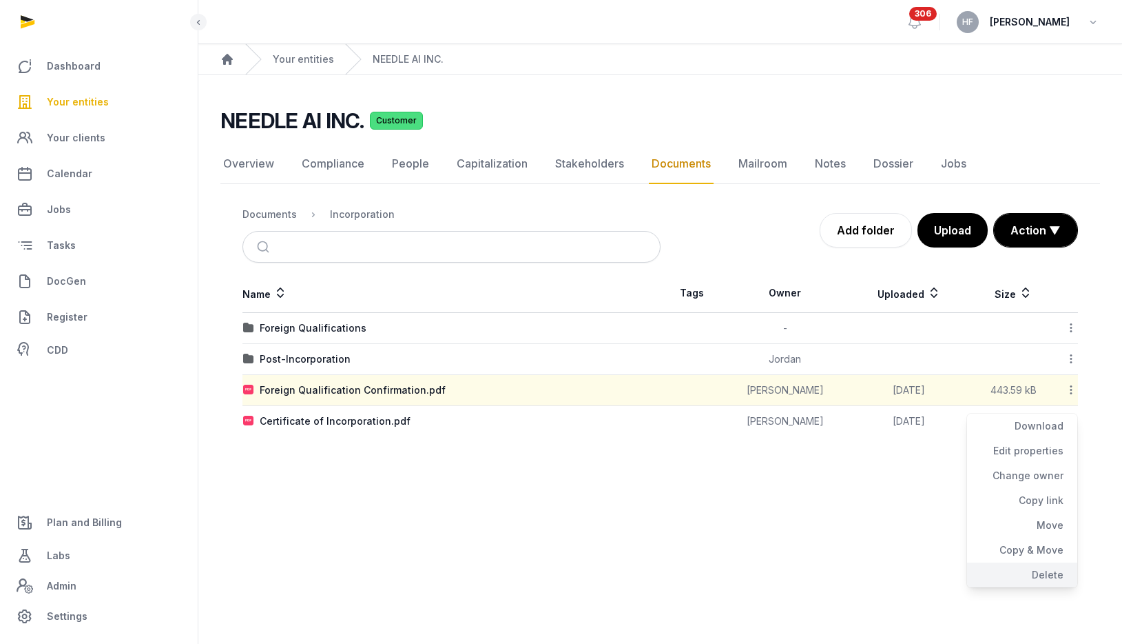
click at [1040, 570] on div "Delete" at bounding box center [1022, 574] width 110 height 25
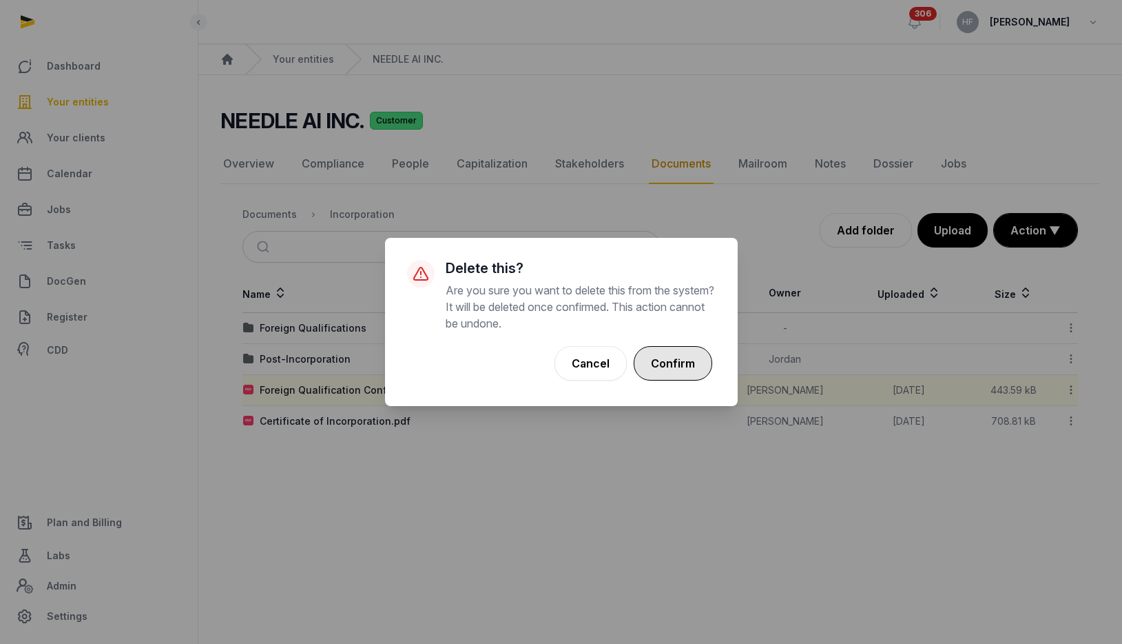
click at [676, 367] on button "Confirm" at bounding box center [673, 363] width 79 height 34
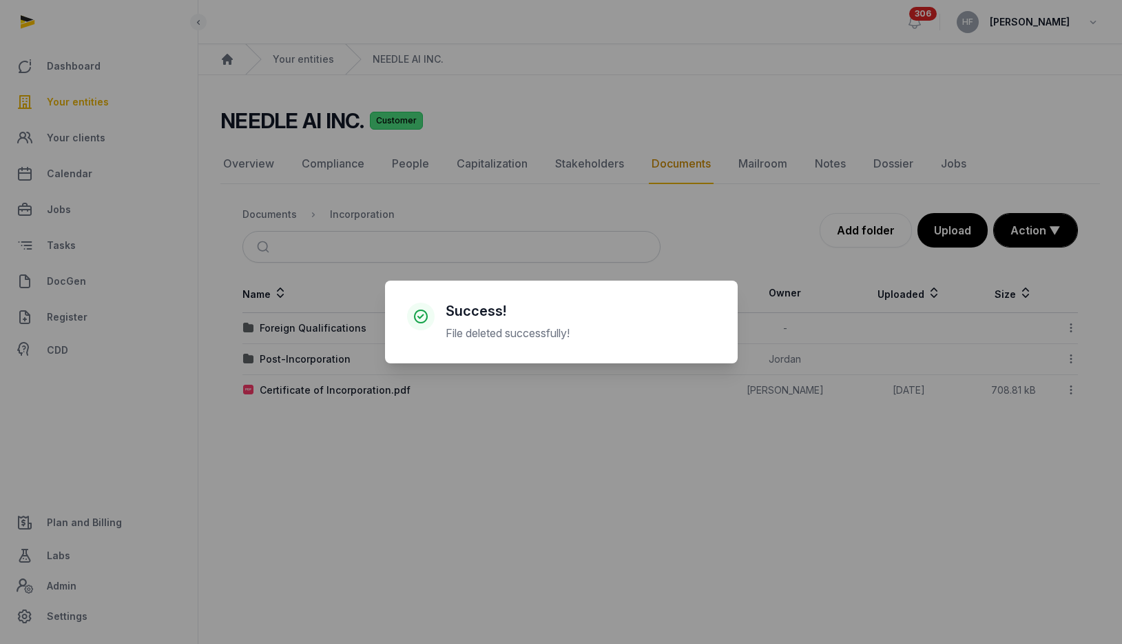
click at [451, 437] on div "× Success! File deleted successfully! Cancel No OK" at bounding box center [561, 322] width 1122 height 644
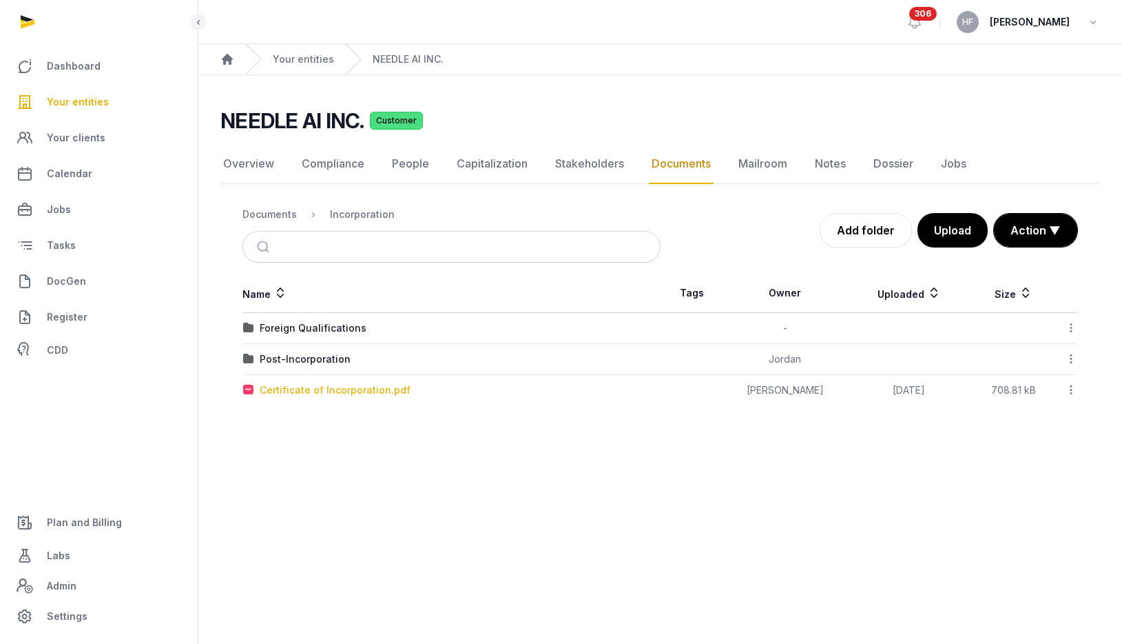
click at [384, 391] on div "Certificate of Incorporation.pdf" at bounding box center [335, 390] width 151 height 14
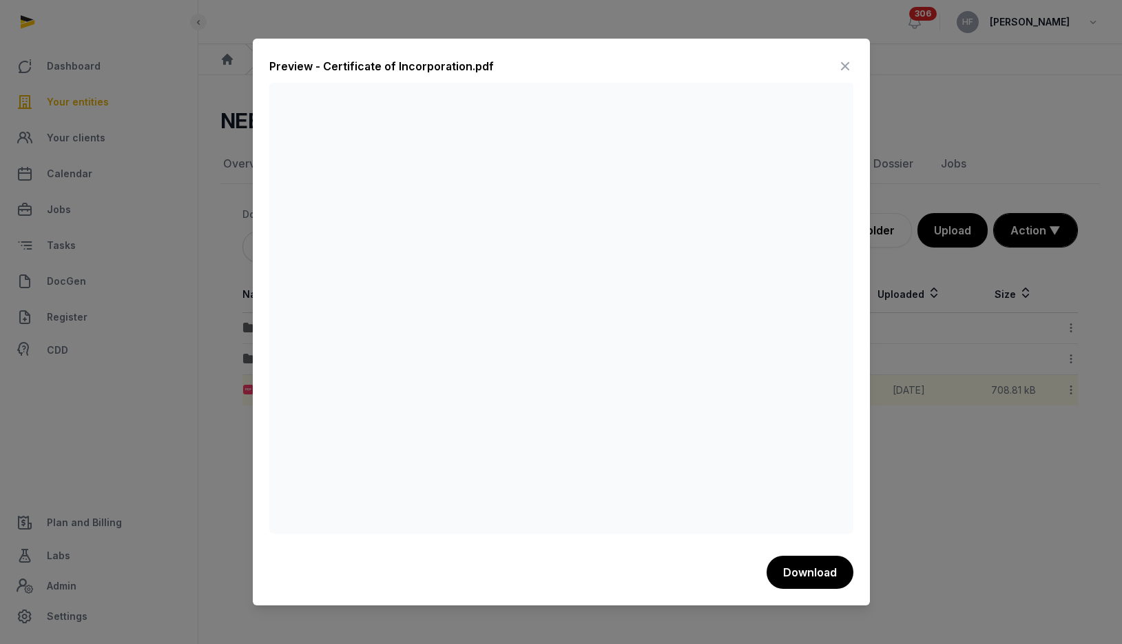
click at [845, 68] on icon at bounding box center [845, 66] width 17 height 22
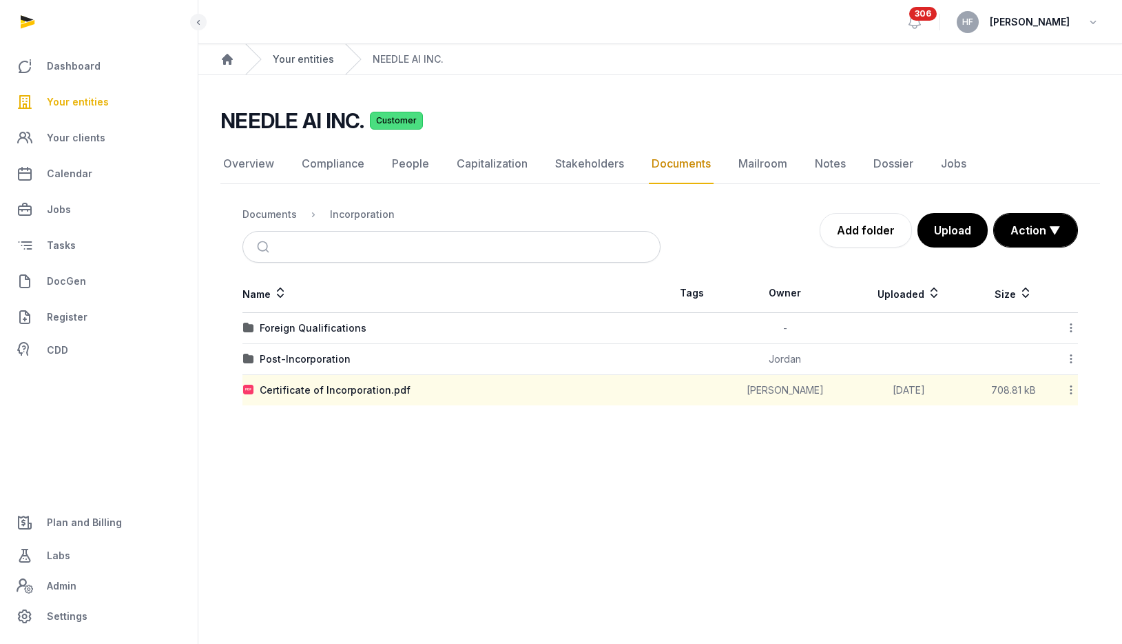
click at [299, 59] on link "Your entities" at bounding box center [303, 59] width 61 height 14
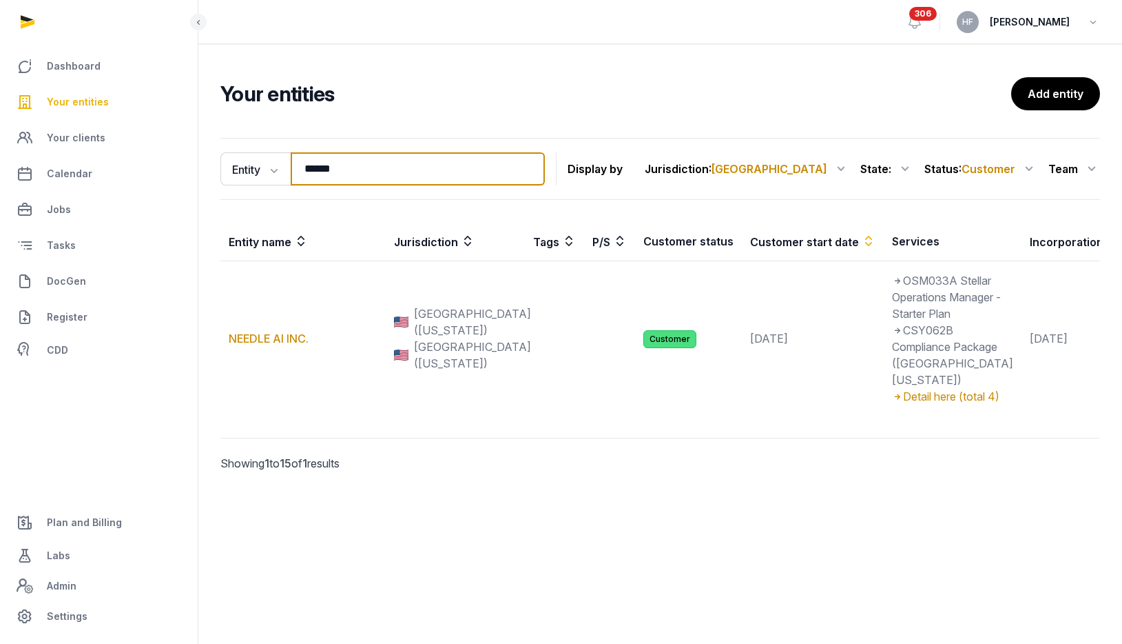
drag, startPoint x: 361, startPoint y: 165, endPoint x: 76, endPoint y: 156, distance: 285.4
click at [93, 156] on div "Dashboard Your entities Your clients Calendar Jobs Tasks DocGen Register CDD Pl…" at bounding box center [561, 322] width 1122 height 644
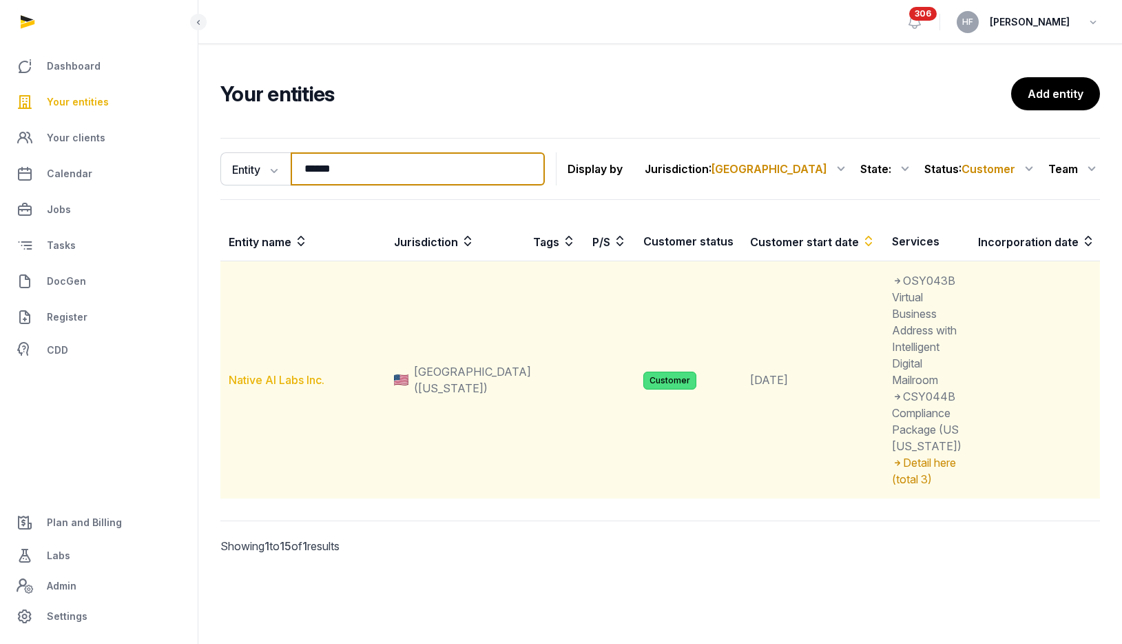
type input "******"
click at [301, 387] on link "Native AI Labs Inc." at bounding box center [277, 380] width 96 height 14
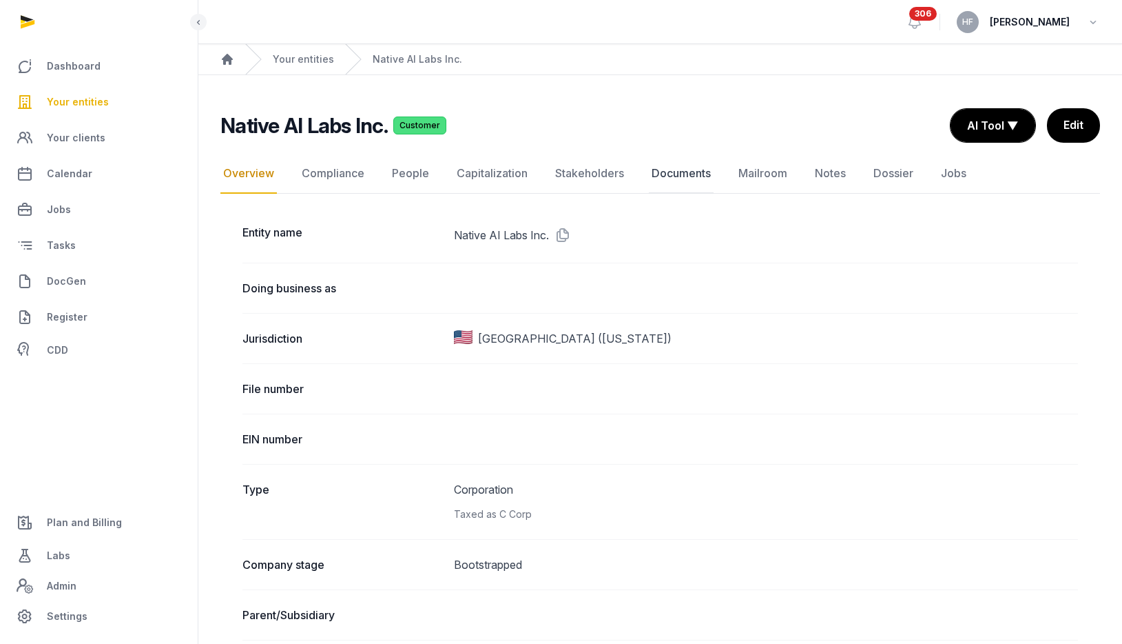
click at [675, 176] on link "Documents" at bounding box center [681, 174] width 65 height 40
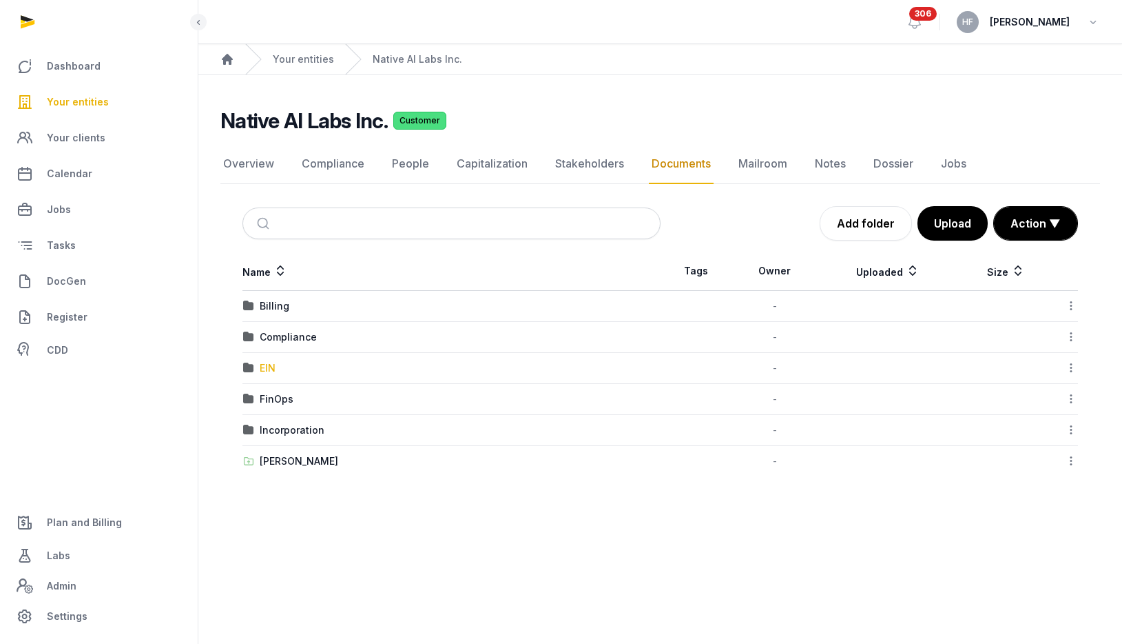
click at [263, 369] on div "EIN" at bounding box center [268, 368] width 16 height 14
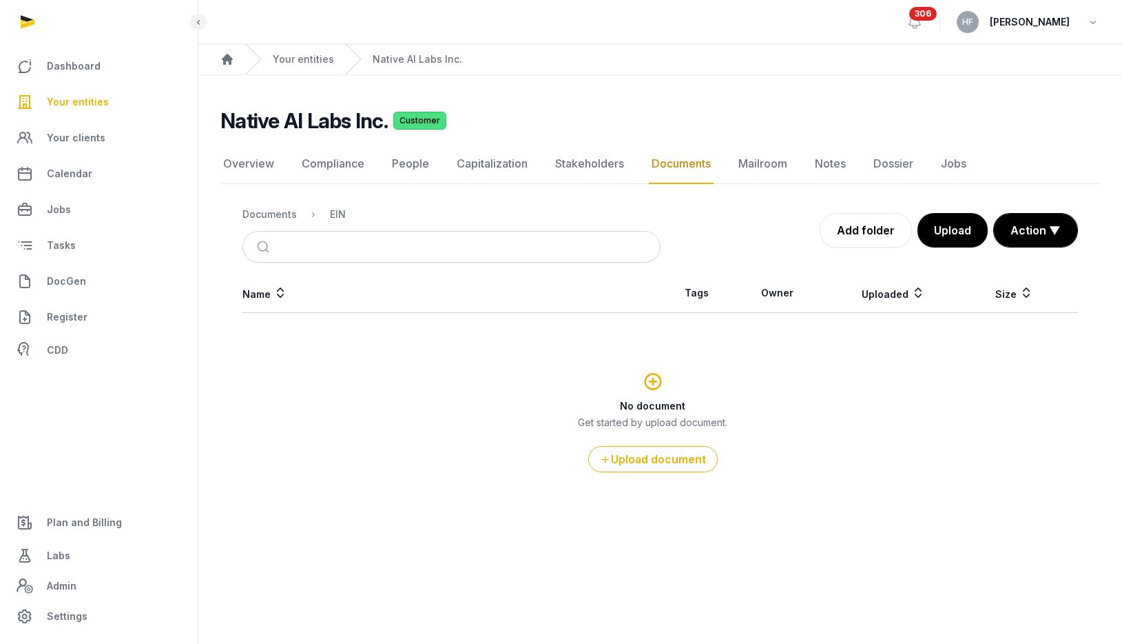
click at [278, 221] on ol "Documents EIN" at bounding box center [294, 214] width 103 height 17
click at [291, 59] on link "Your entities" at bounding box center [303, 59] width 61 height 14
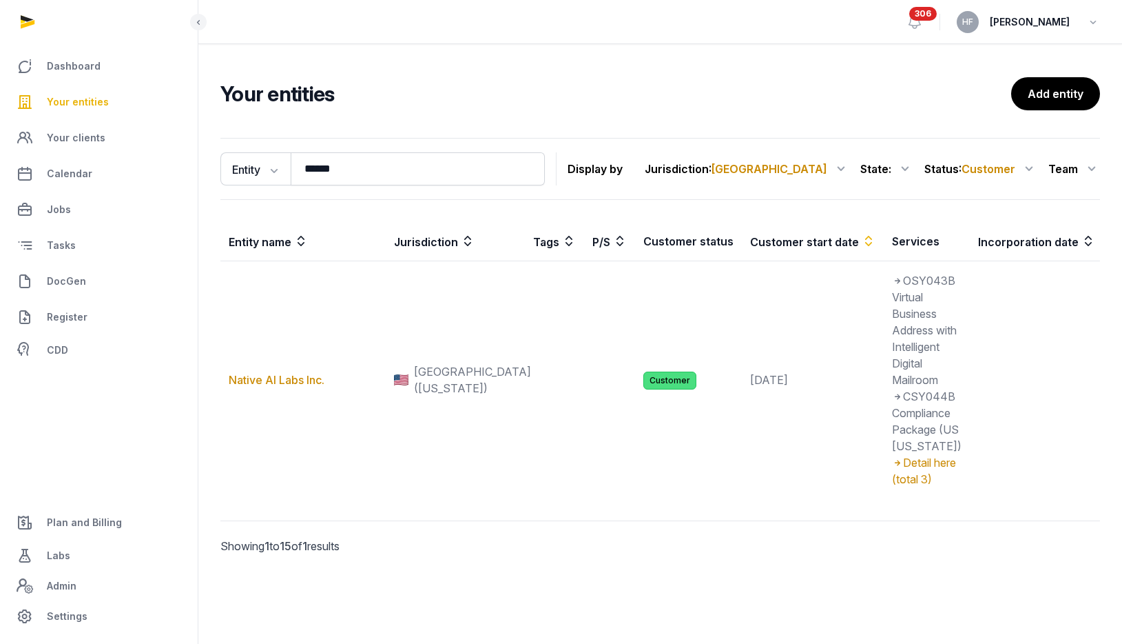
click at [88, 105] on span "Your entities" at bounding box center [78, 102] width 62 height 17
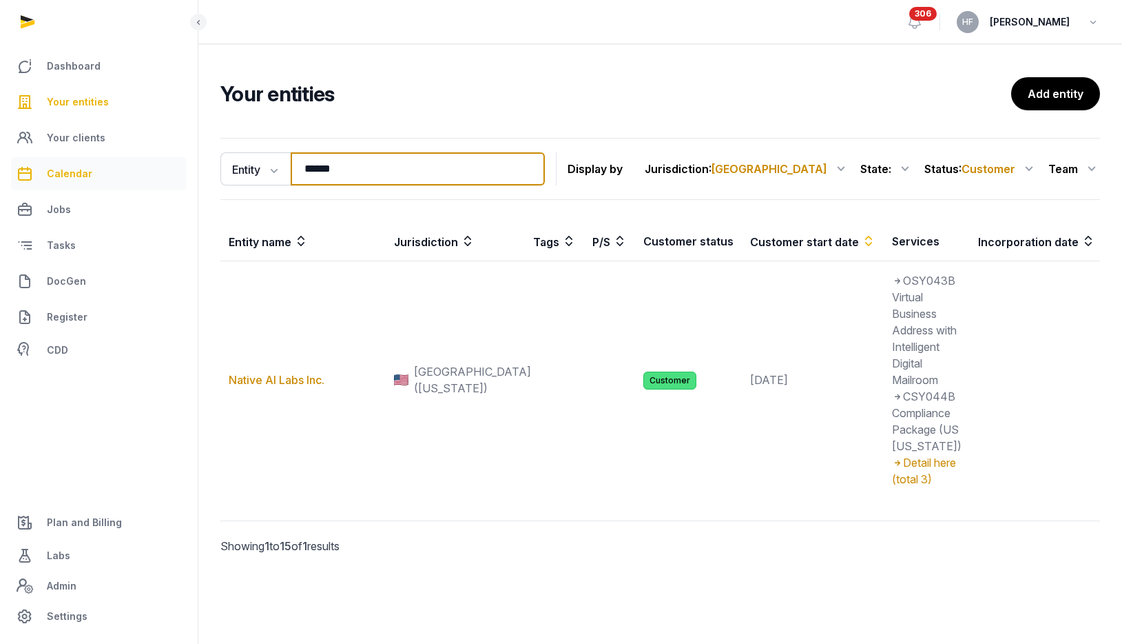
drag, startPoint x: 362, startPoint y: 173, endPoint x: 132, endPoint y: 168, distance: 230.2
click at [157, 166] on div "Dashboard Your entities Your clients Calendar Jobs Tasks DocGen Register CDD Pl…" at bounding box center [561, 322] width 1122 height 644
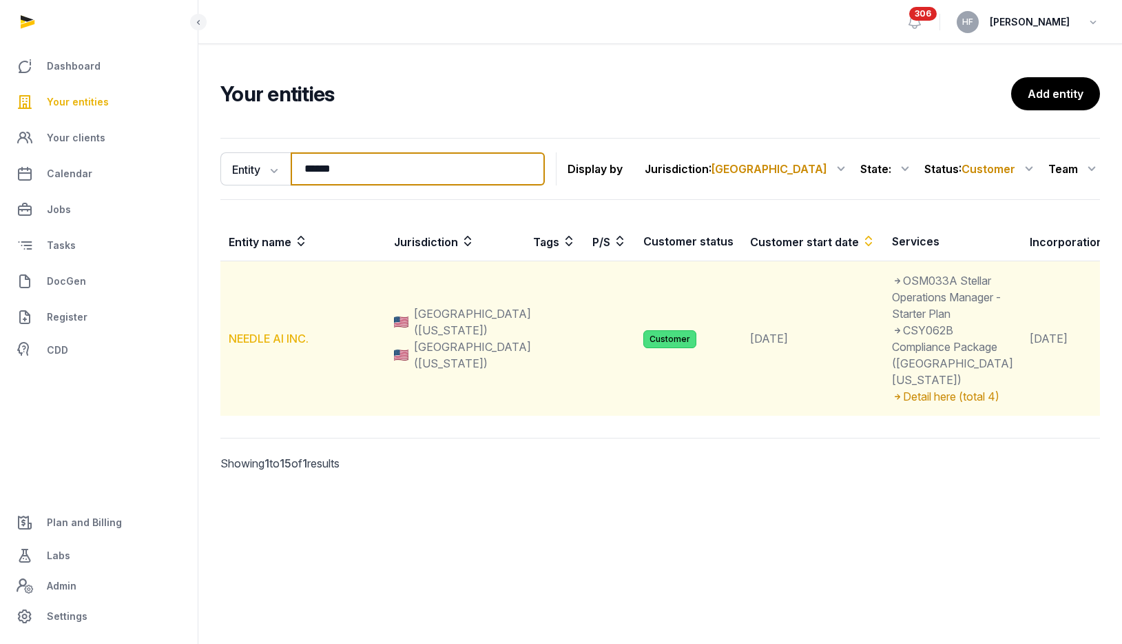
type input "******"
click at [289, 345] on link "NEEDLE AI INC." at bounding box center [269, 338] width 80 height 14
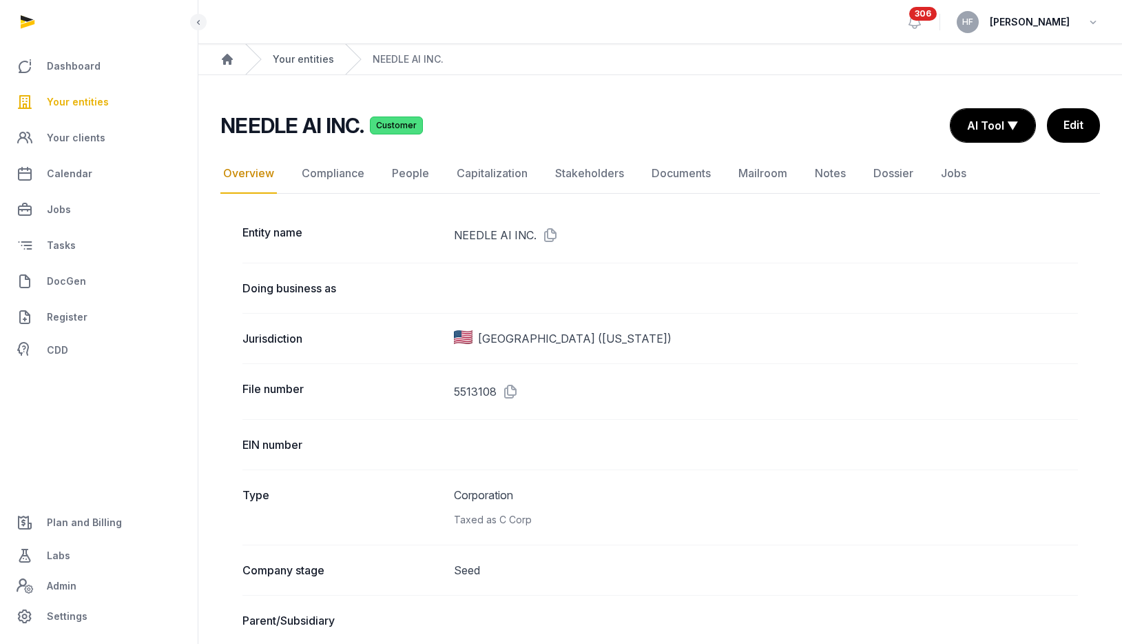
click at [318, 60] on link "Your entities" at bounding box center [303, 59] width 61 height 14
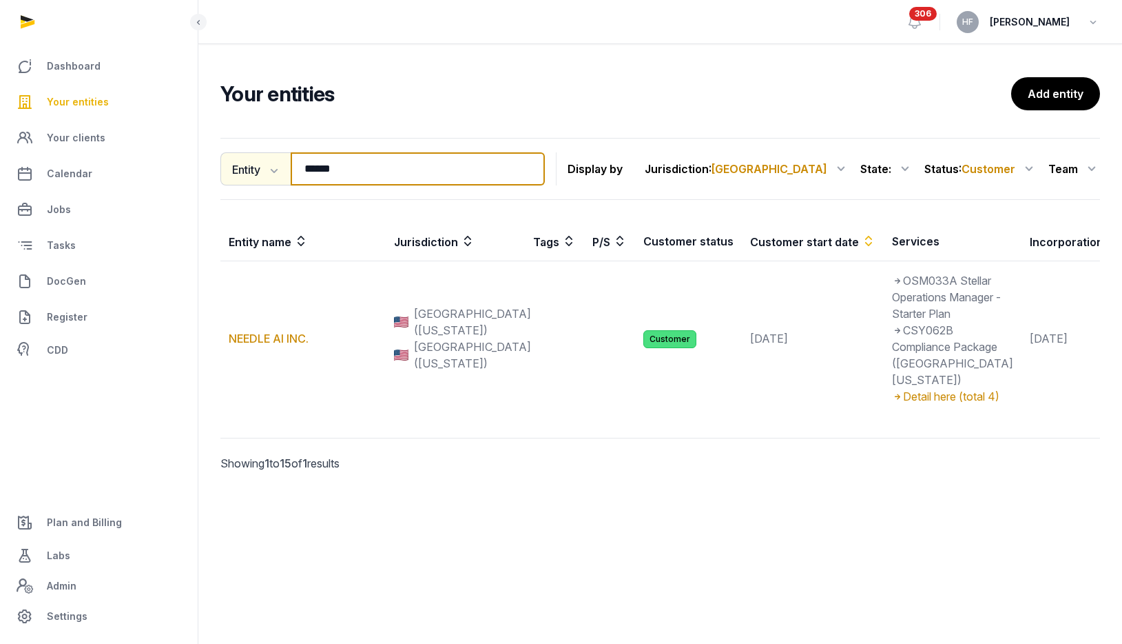
drag, startPoint x: 383, startPoint y: 162, endPoint x: 288, endPoint y: 161, distance: 95.1
click at [289, 162] on div "Entity Entity People Tags Services ****** Search" at bounding box center [382, 168] width 325 height 33
click at [264, 174] on button "Entity" at bounding box center [255, 168] width 70 height 33
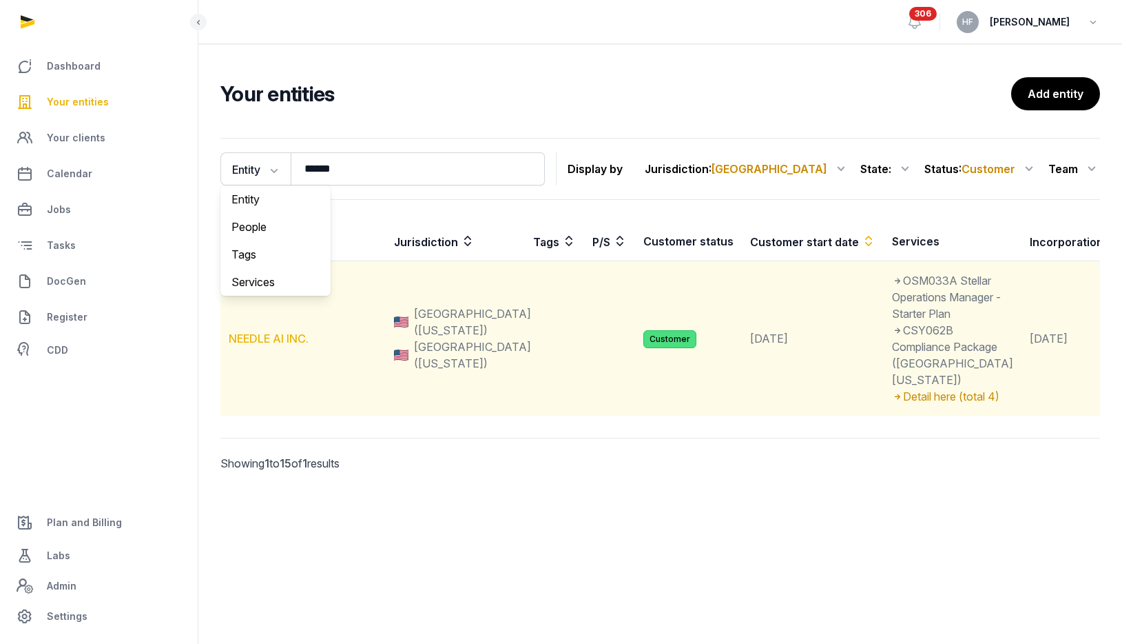
click at [295, 345] on link "NEEDLE AI INC." at bounding box center [269, 338] width 80 height 14
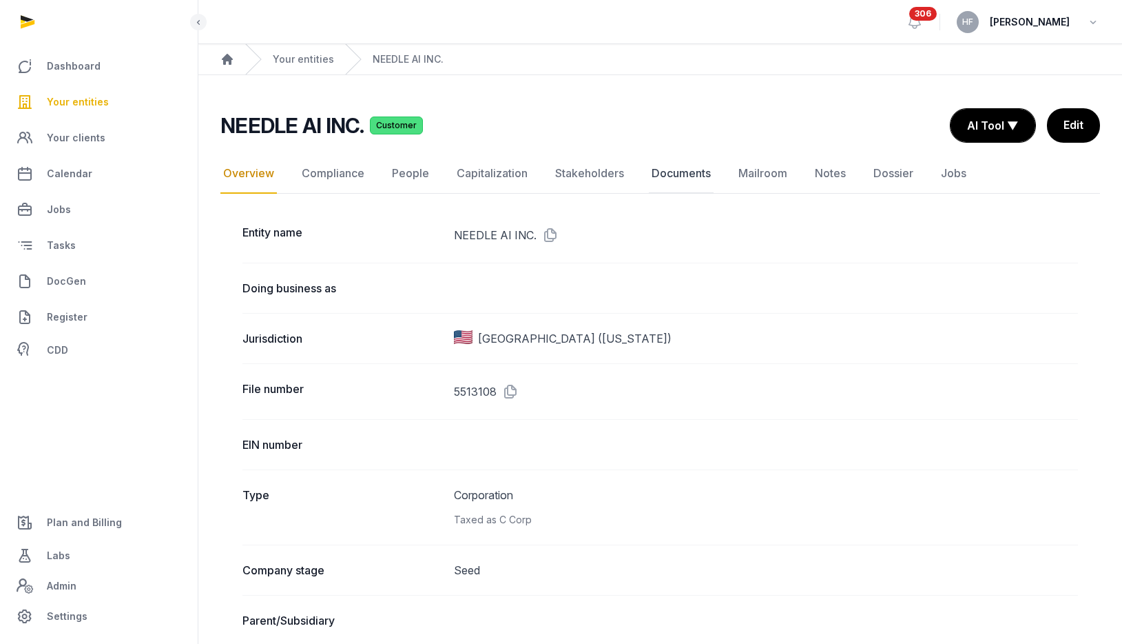
click at [691, 184] on link "Documents" at bounding box center [681, 174] width 65 height 40
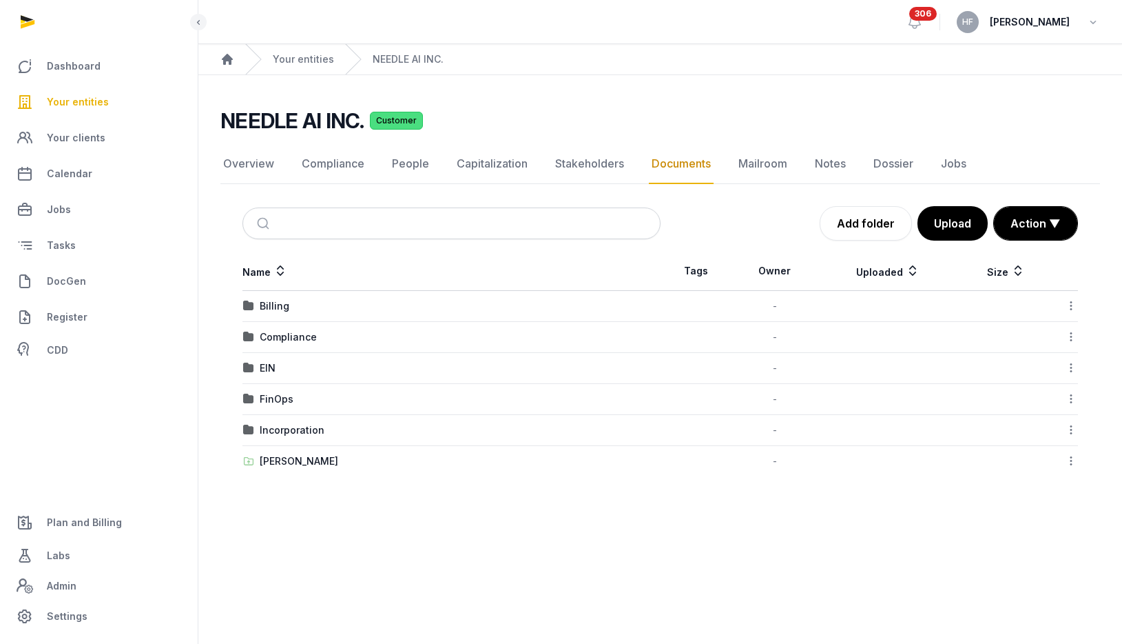
click at [77, 527] on span "Plan and Billing" at bounding box center [84, 522] width 75 height 17
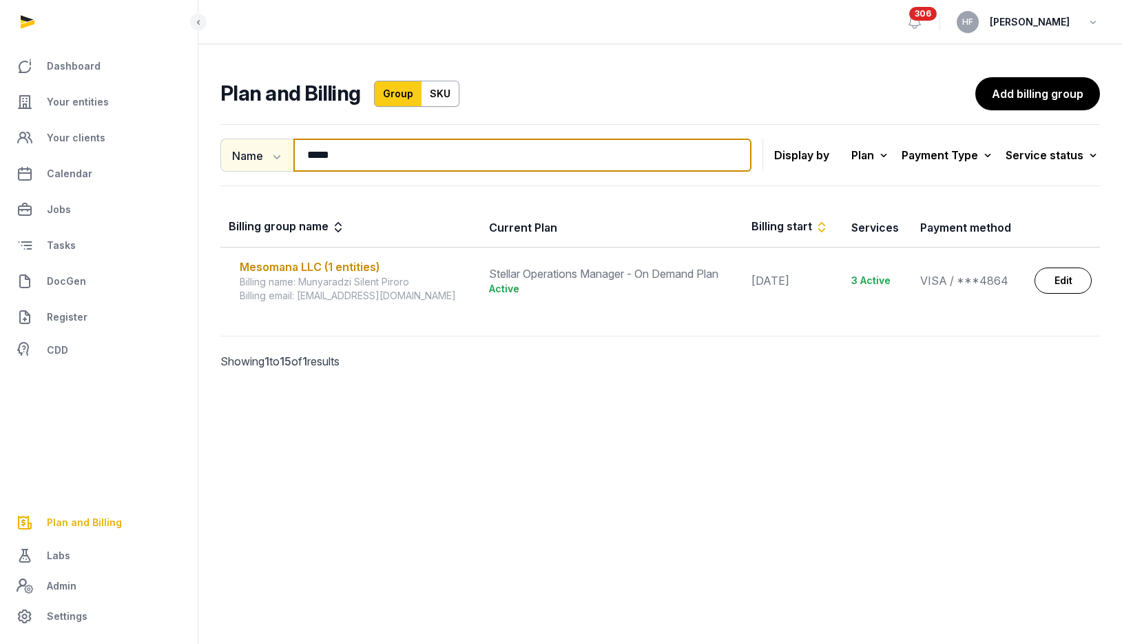
drag, startPoint x: 353, startPoint y: 160, endPoint x: 240, endPoint y: 158, distance: 113.0
click at [251, 158] on div "Name Name Email ***** Search" at bounding box center [485, 154] width 531 height 33
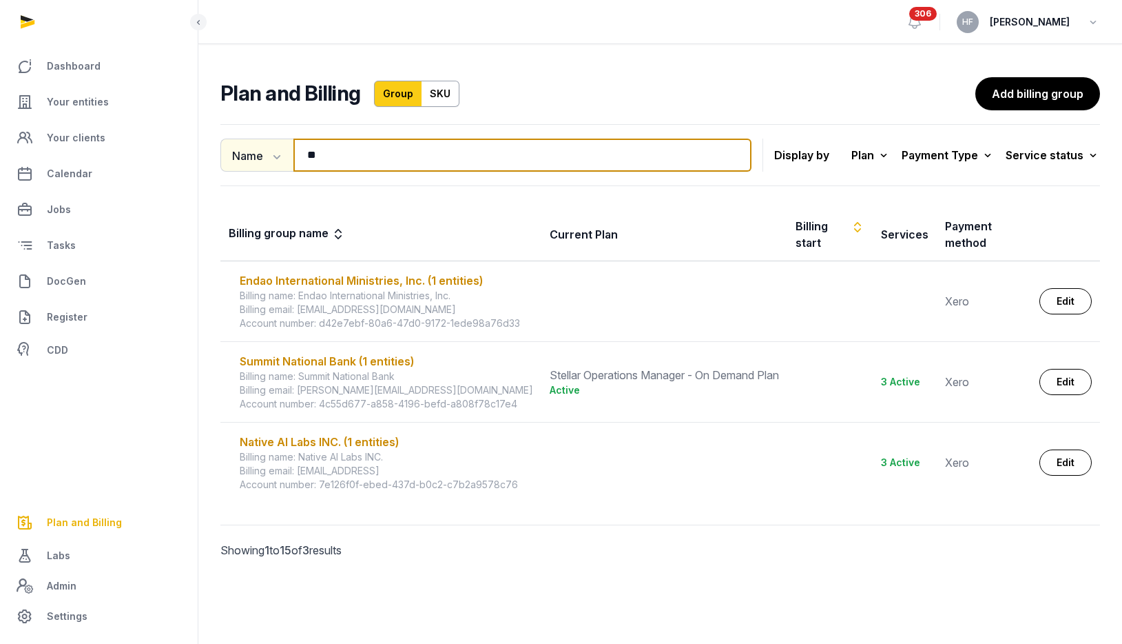
type input "*"
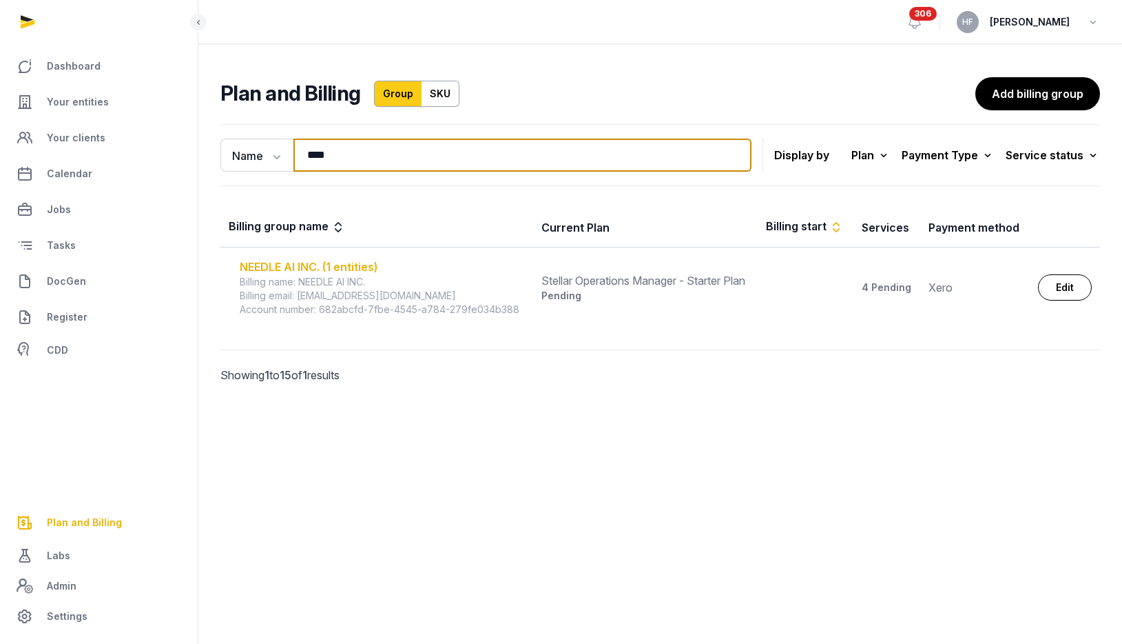
type input "****"
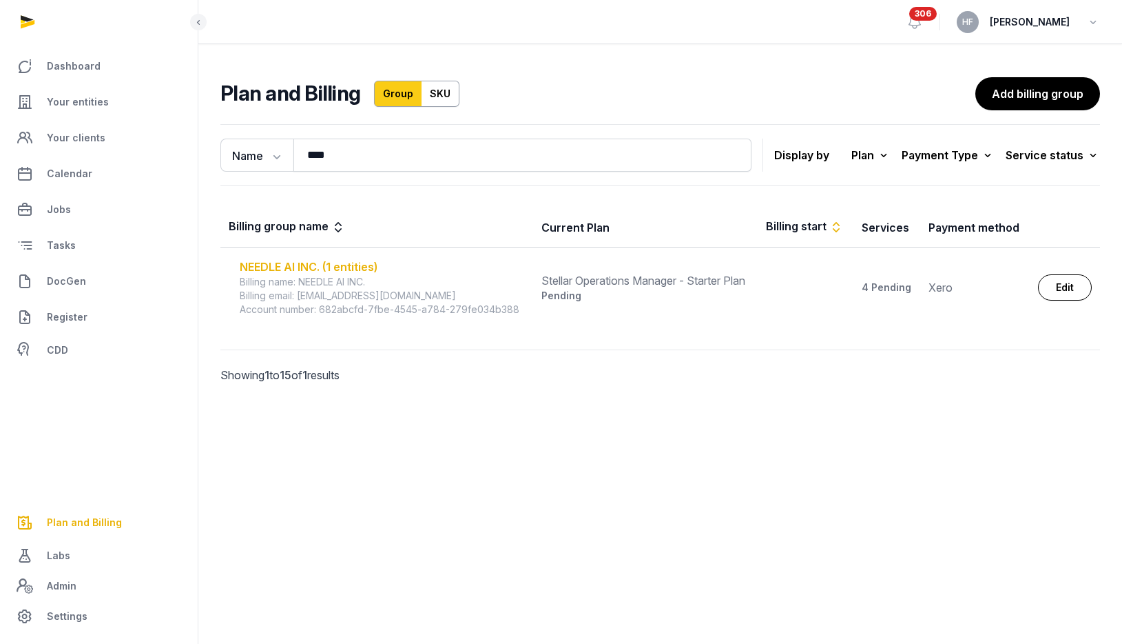
click at [361, 263] on div "NEEDLE AI INC. (1 entities)" at bounding box center [382, 266] width 285 height 17
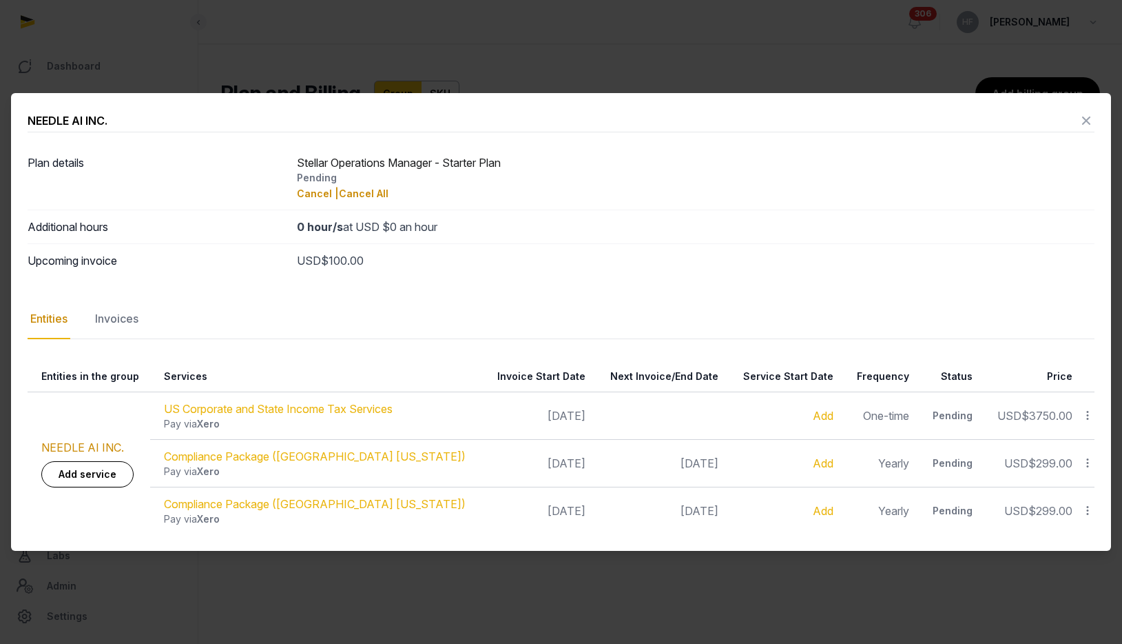
click at [1088, 121] on icon at bounding box center [1086, 121] width 17 height 22
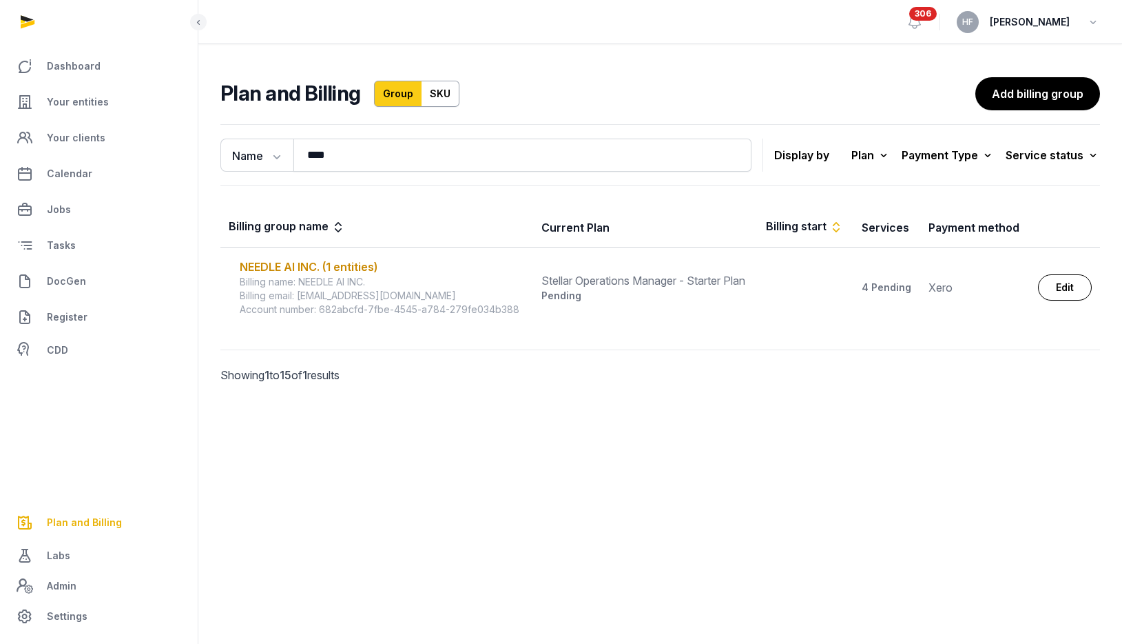
click at [854, 108] on div "Plan and Billing Group SKU Add billing group" at bounding box center [660, 93] width 880 height 33
click at [114, 106] on link "Your entities" at bounding box center [99, 101] width 176 height 33
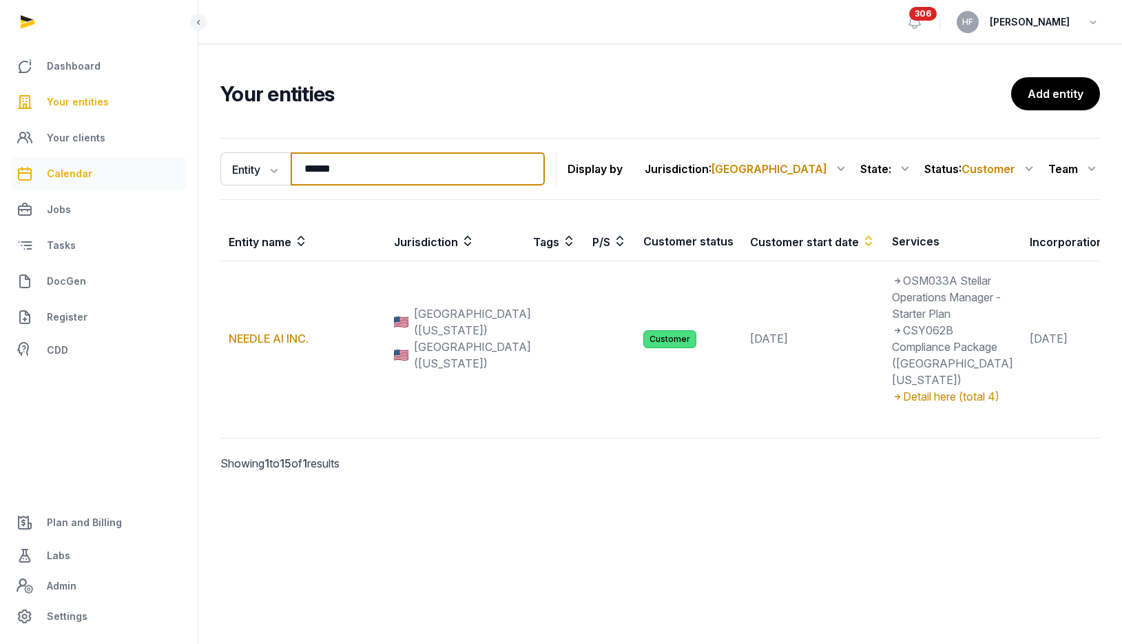
drag, startPoint x: 384, startPoint y: 167, endPoint x: 105, endPoint y: 167, distance: 279.0
click at [121, 167] on div "Dashboard Your entities Your clients Calendar Jobs Tasks DocGen Register CDD Pl…" at bounding box center [561, 322] width 1122 height 644
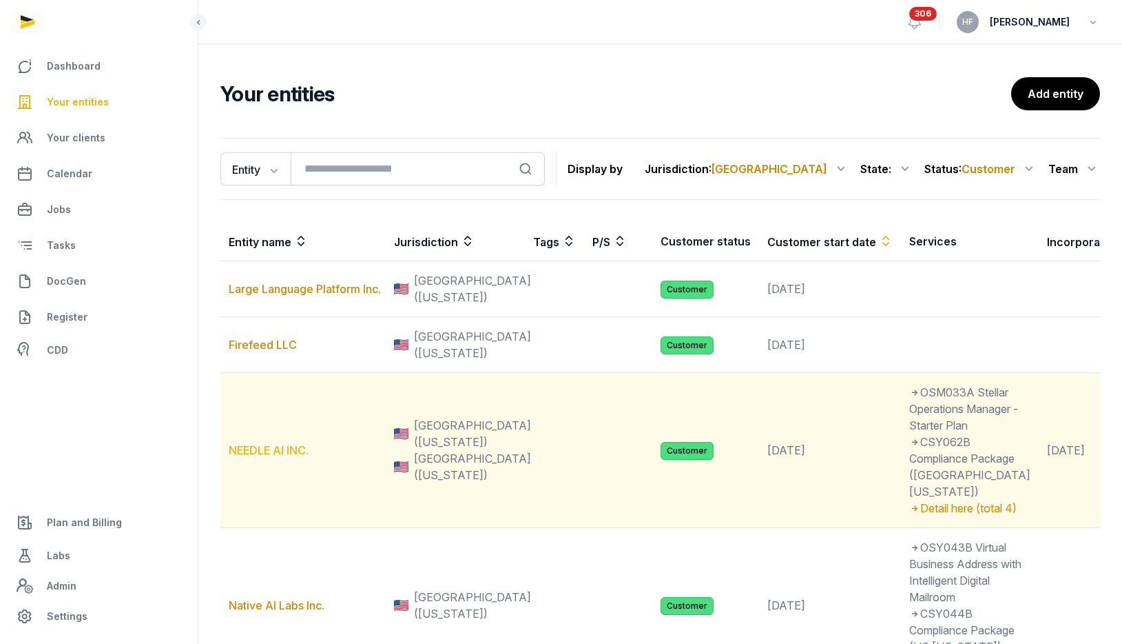
click at [282, 457] on link "NEEDLE AI INC." at bounding box center [269, 450] width 80 height 14
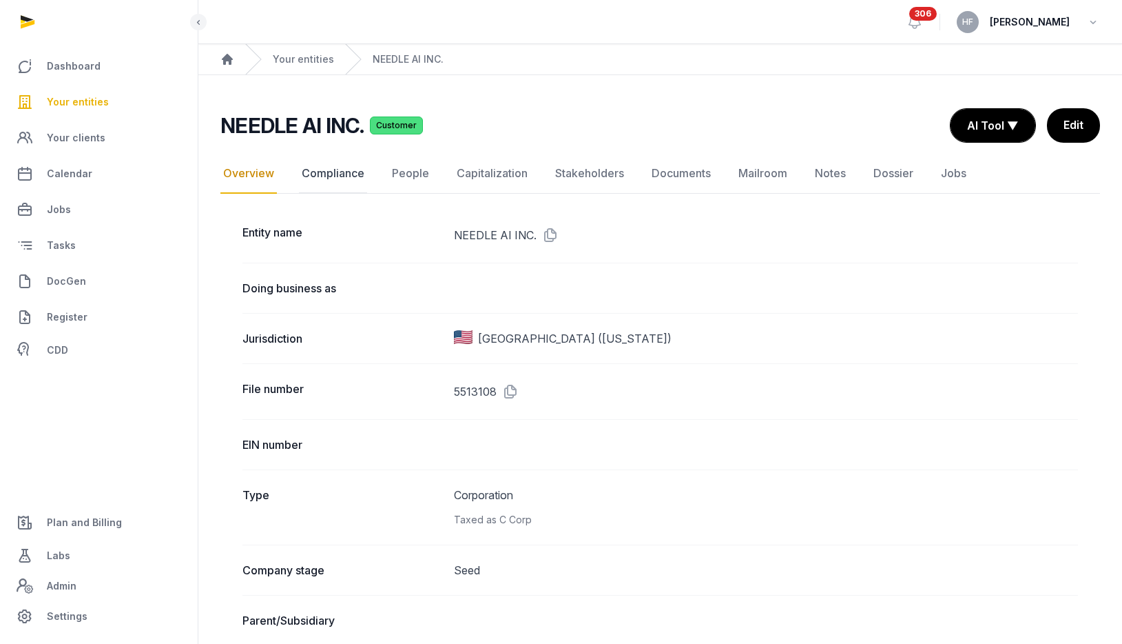
click at [337, 175] on link "Compliance" at bounding box center [333, 174] width 68 height 40
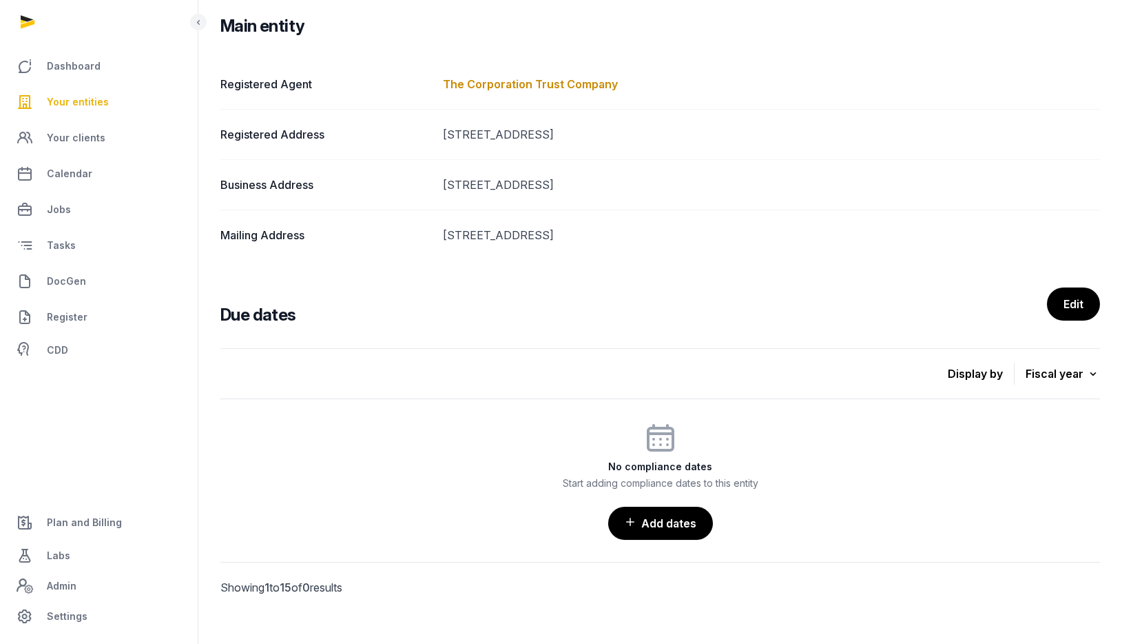
scroll to position [207, 0]
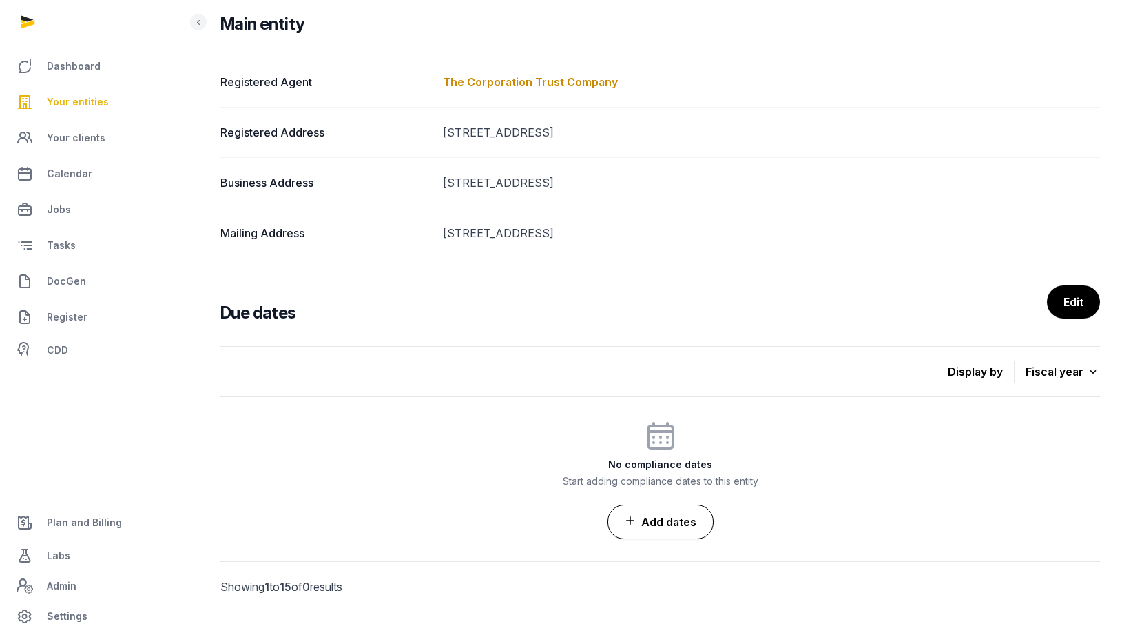
click at [686, 519] on link "Add dates" at bounding box center [661, 521] width 106 height 34
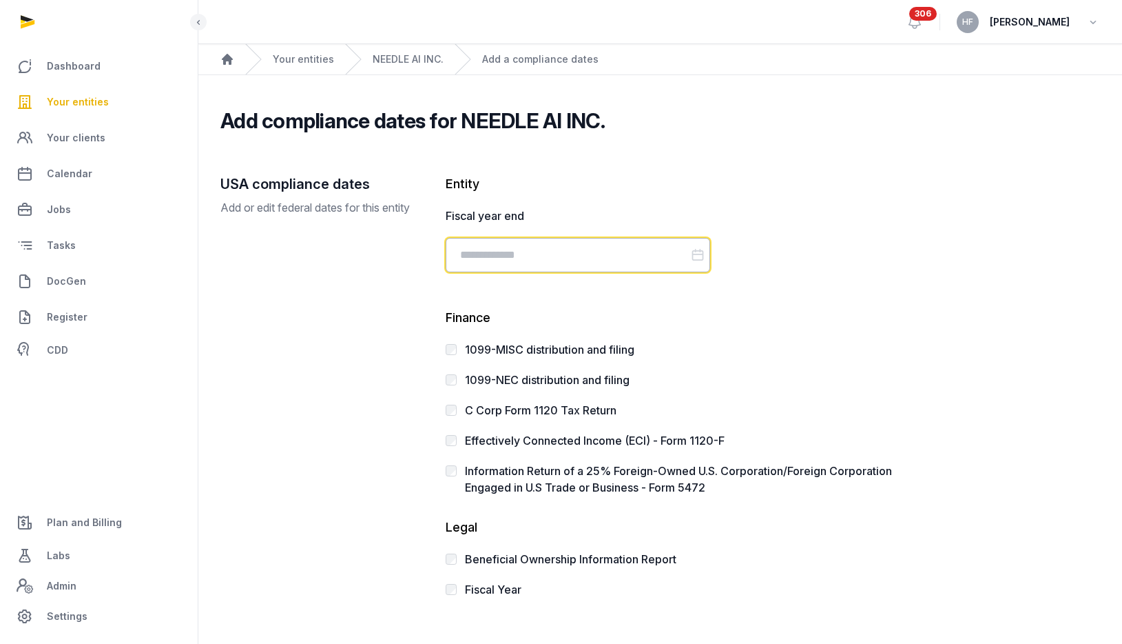
click at [579, 258] on input "Datepicker input" at bounding box center [578, 255] width 265 height 34
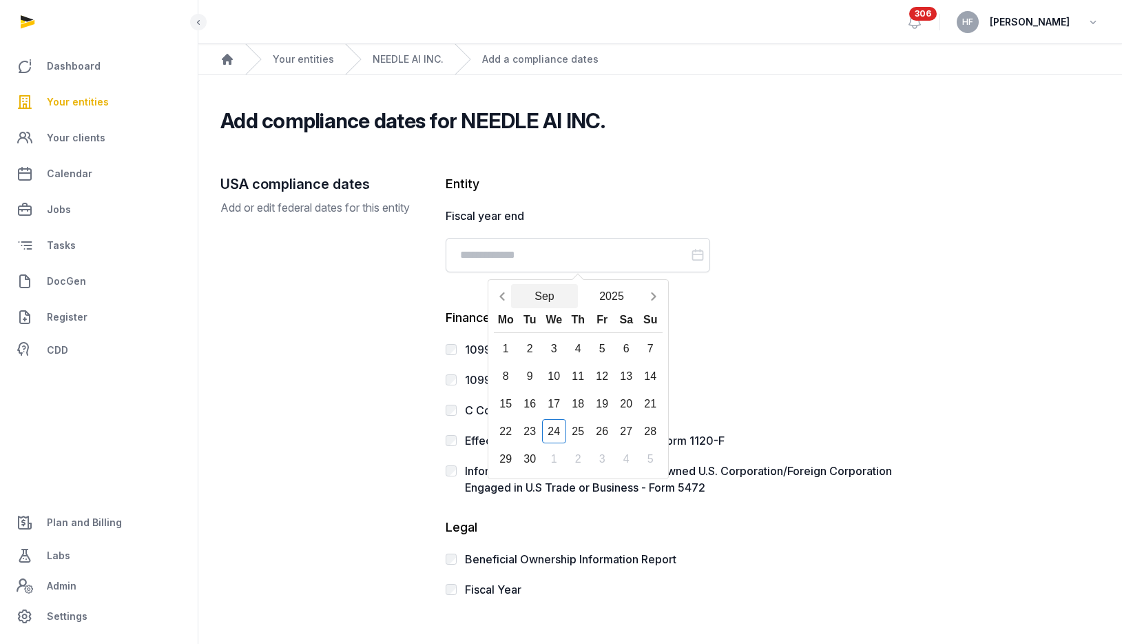
click at [548, 302] on button "Sep" at bounding box center [545, 296] width 68 height 24
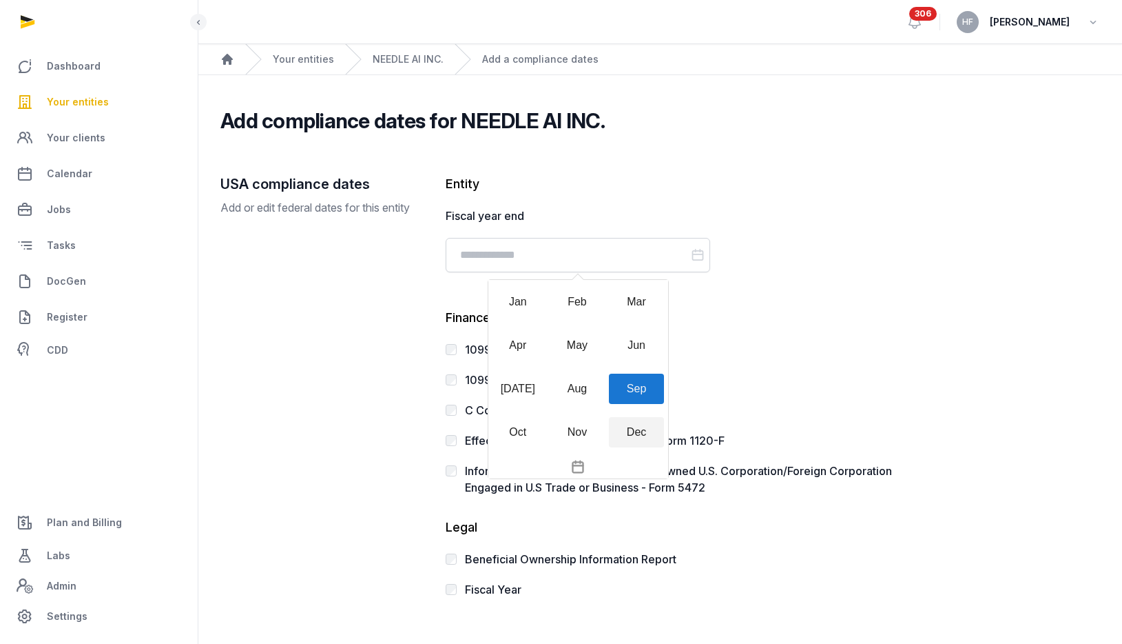
click at [648, 426] on div "Dec" at bounding box center [636, 432] width 55 height 30
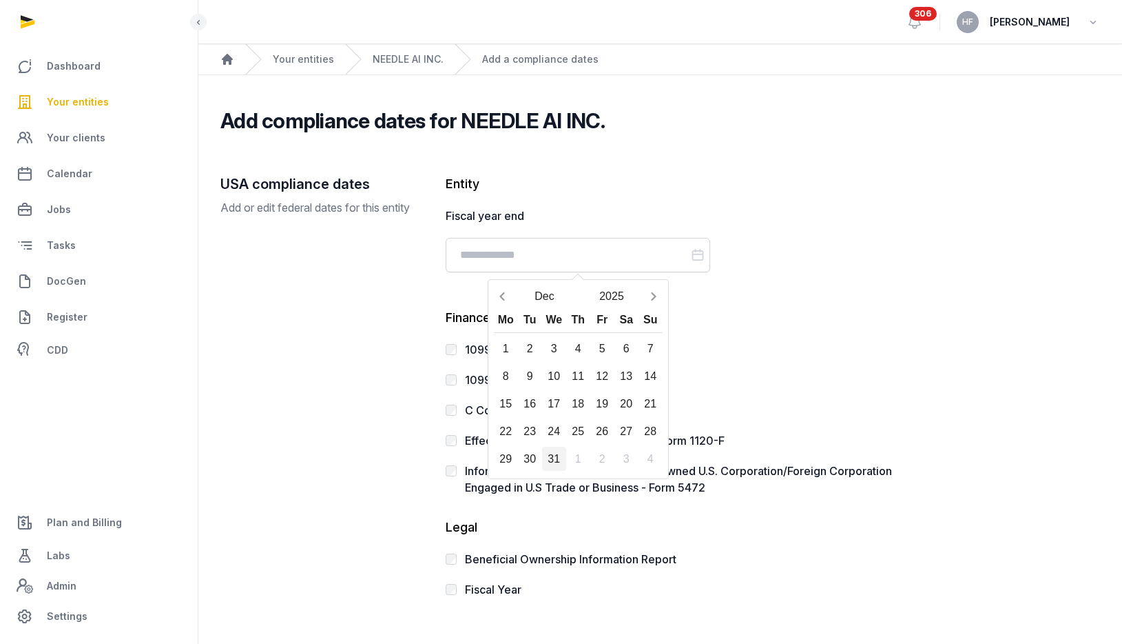
click at [553, 455] on div "31" at bounding box center [554, 458] width 24 height 24
type input "**********"
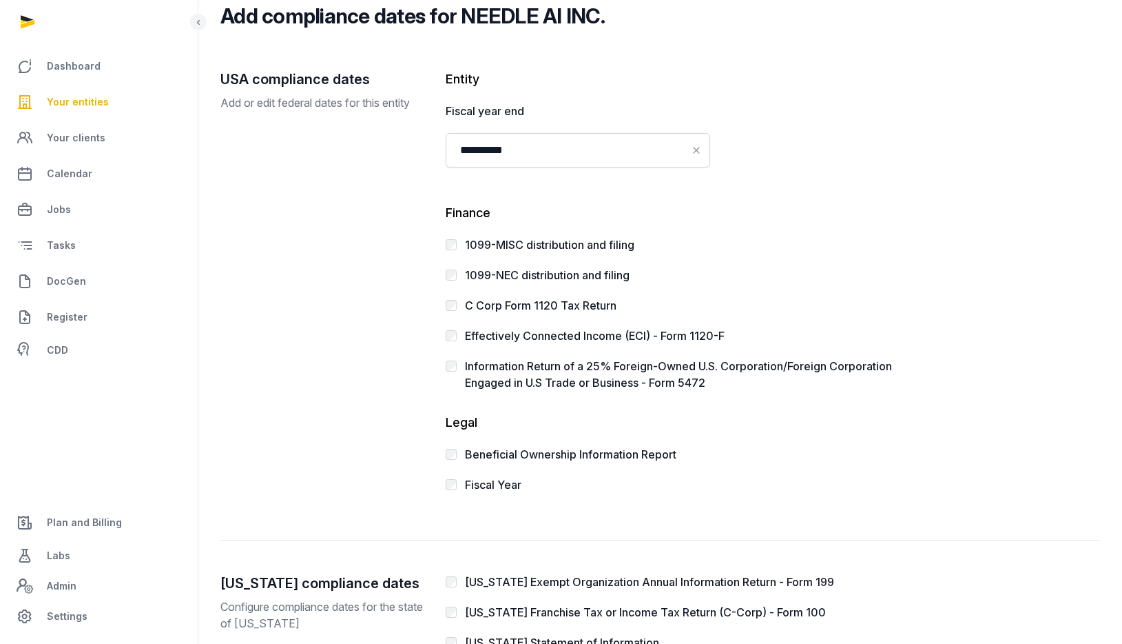
scroll to position [106, 0]
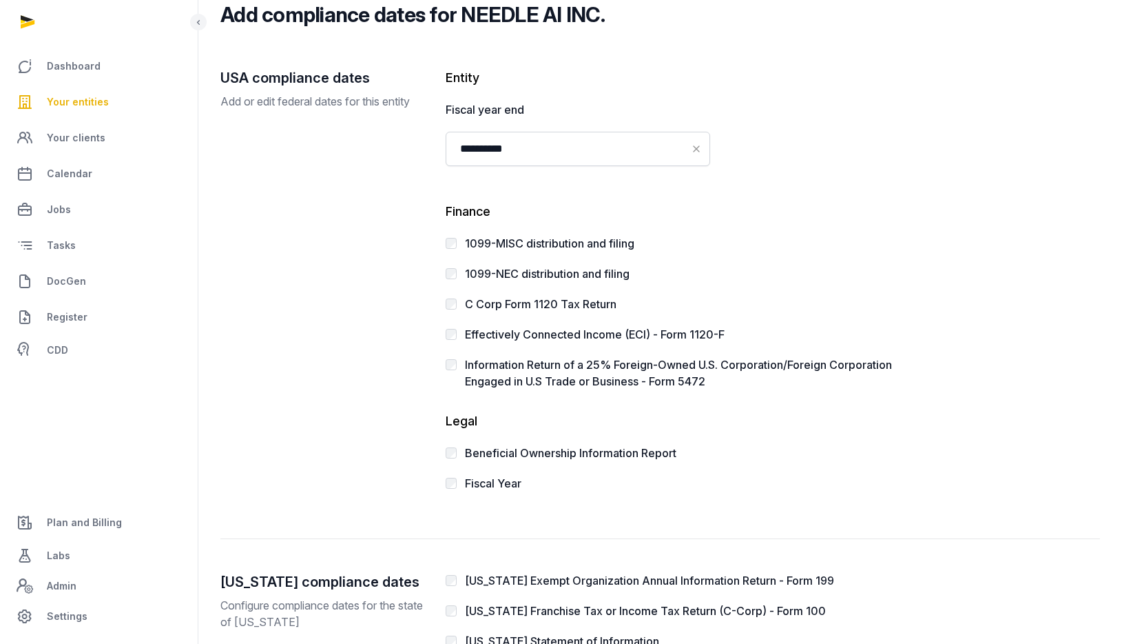
click at [480, 484] on label "Fiscal Year" at bounding box center [493, 483] width 56 height 14
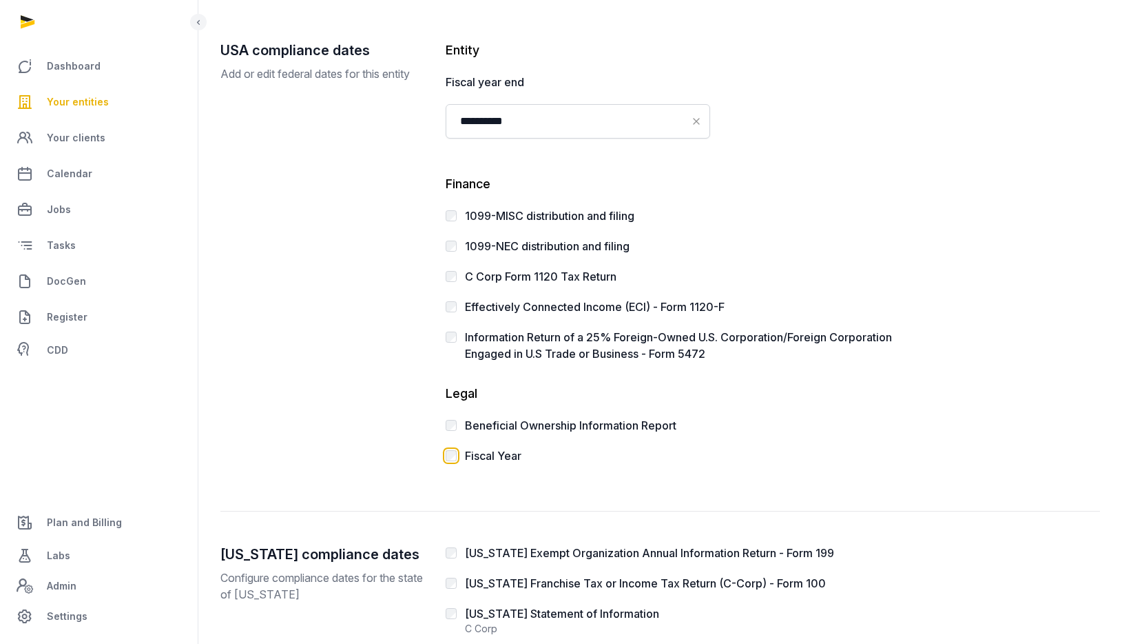
scroll to position [136, 0]
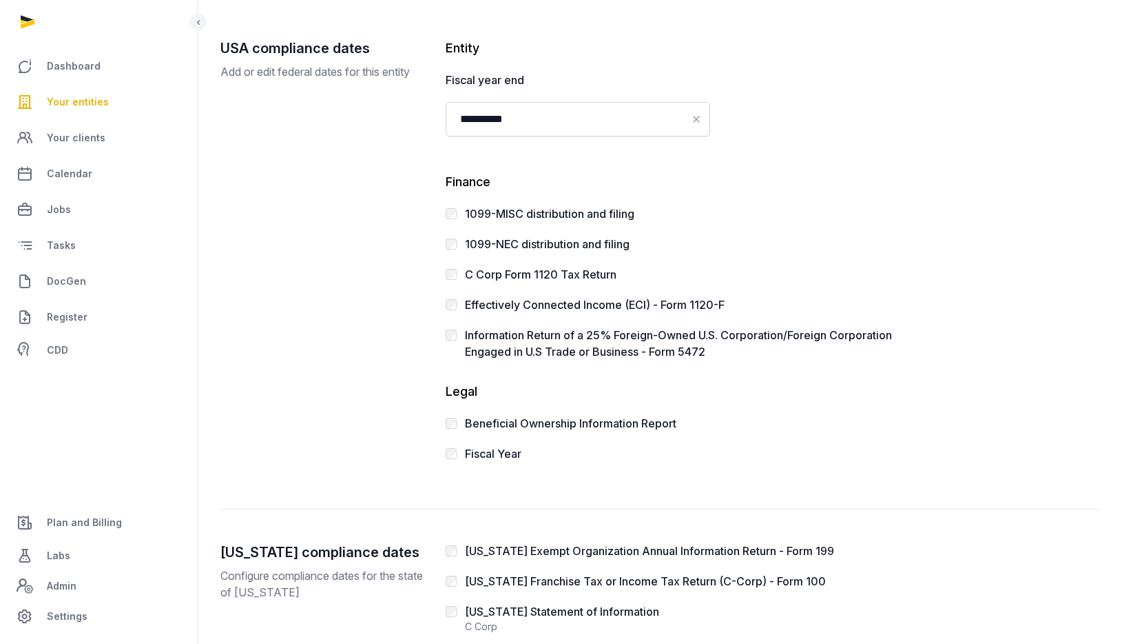
click at [604, 278] on label "C Corp Form 1120 Tax Return" at bounding box center [541, 274] width 152 height 14
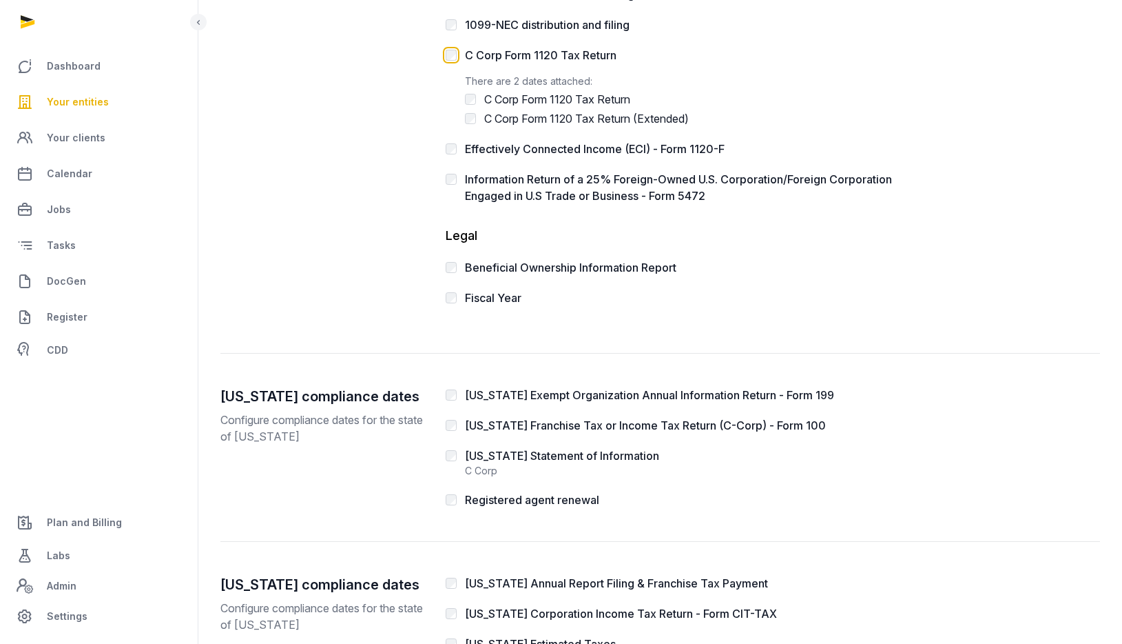
scroll to position [360, 0]
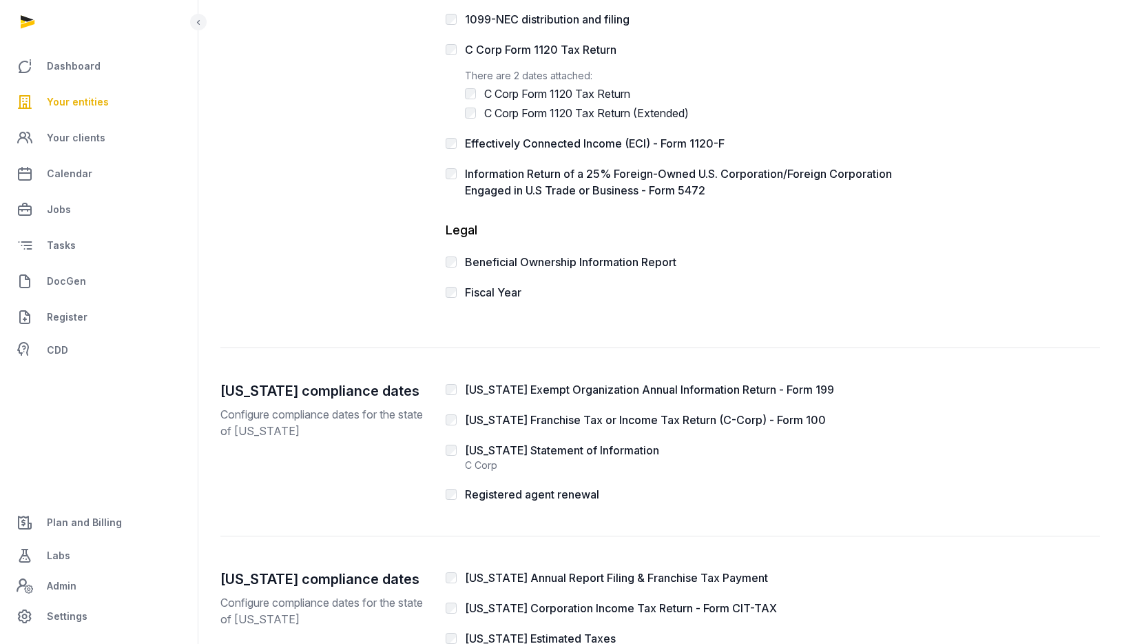
click at [651, 417] on label "[US_STATE] Franchise Tax or Income Tax Return (C-Corp) - Form 100" at bounding box center [645, 420] width 361 height 14
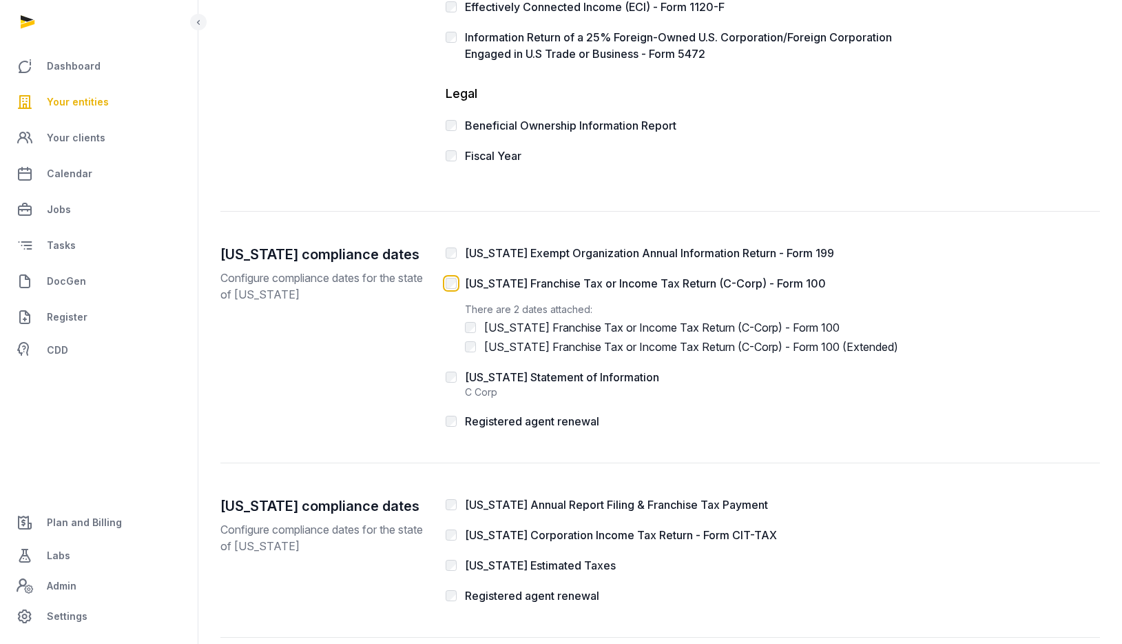
scroll to position [497, 0]
click at [627, 377] on label "[US_STATE] Statement of Information" at bounding box center [562, 376] width 194 height 14
click at [584, 424] on label "Registered agent renewal" at bounding box center [532, 420] width 134 height 14
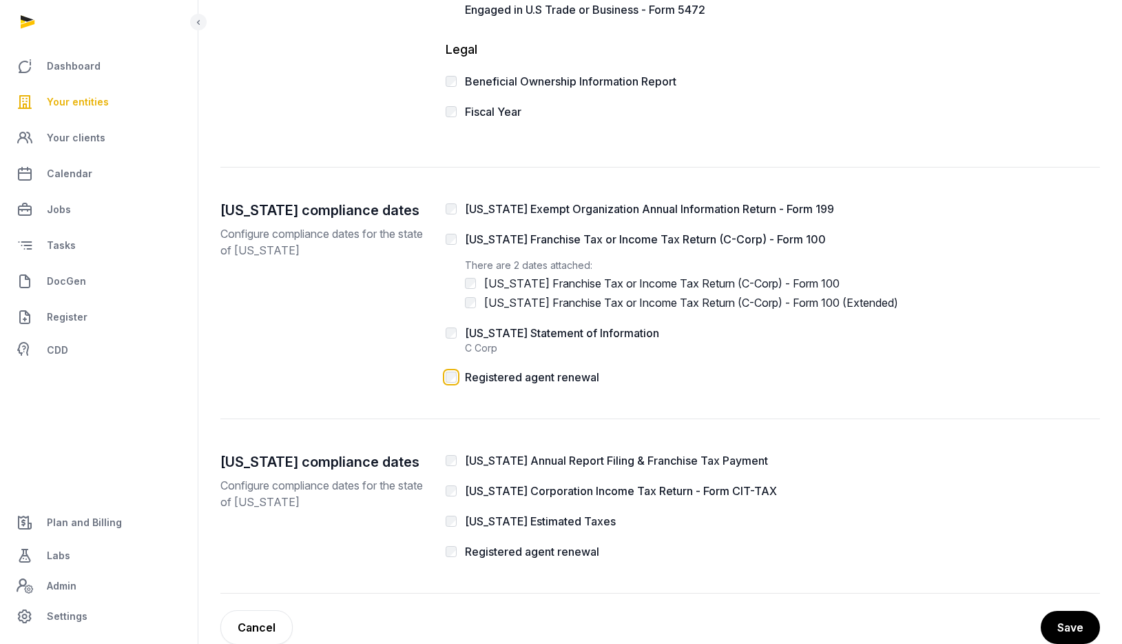
scroll to position [569, 0]
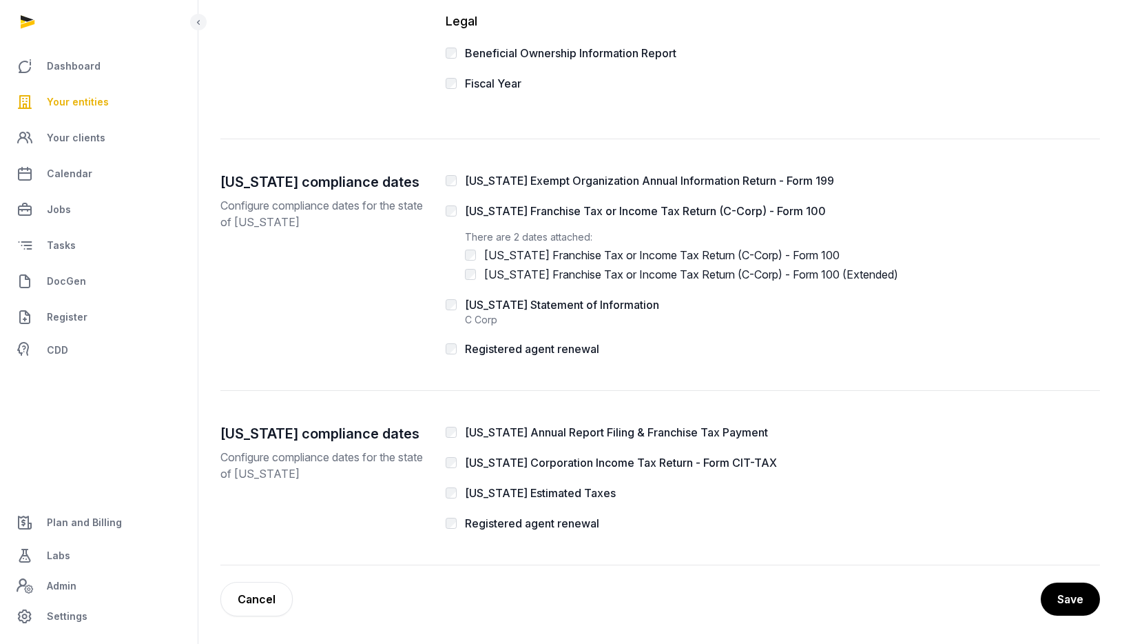
click at [588, 523] on label "Registered agent renewal" at bounding box center [532, 523] width 134 height 14
click at [1075, 600] on button "Save" at bounding box center [1070, 599] width 61 height 34
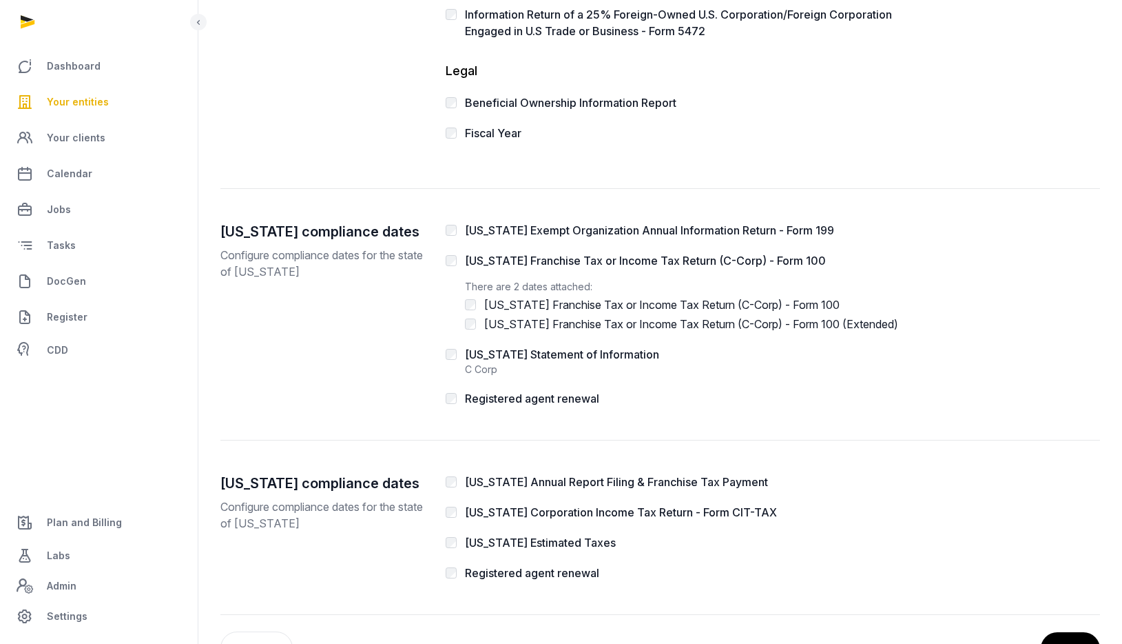
scroll to position [0, 0]
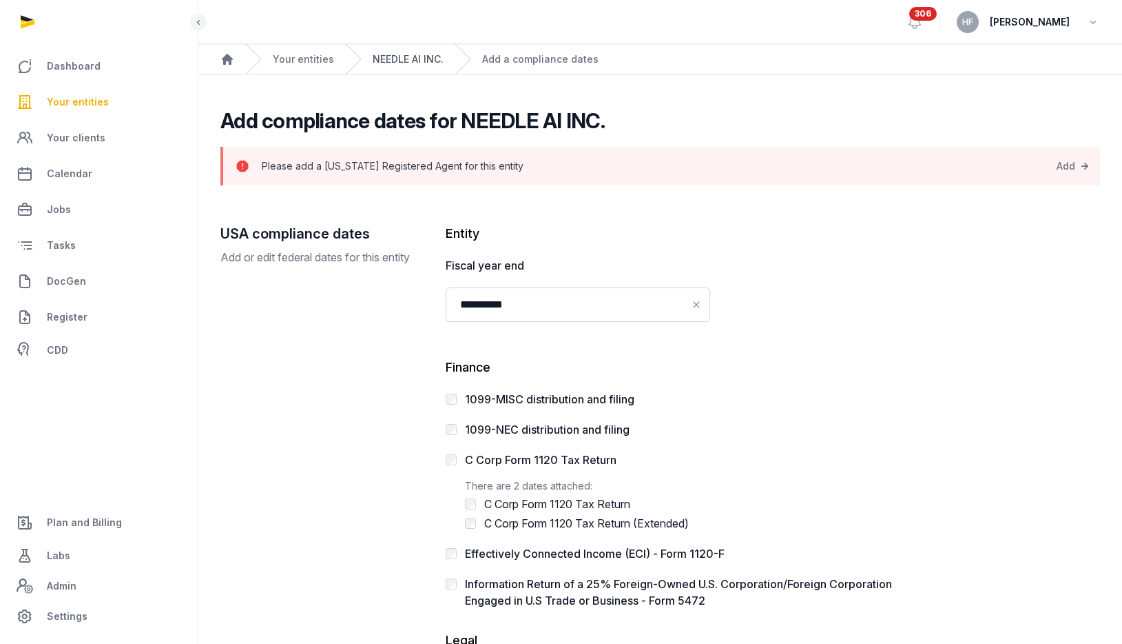
click at [412, 56] on link "NEEDLE AI INC." at bounding box center [408, 59] width 71 height 14
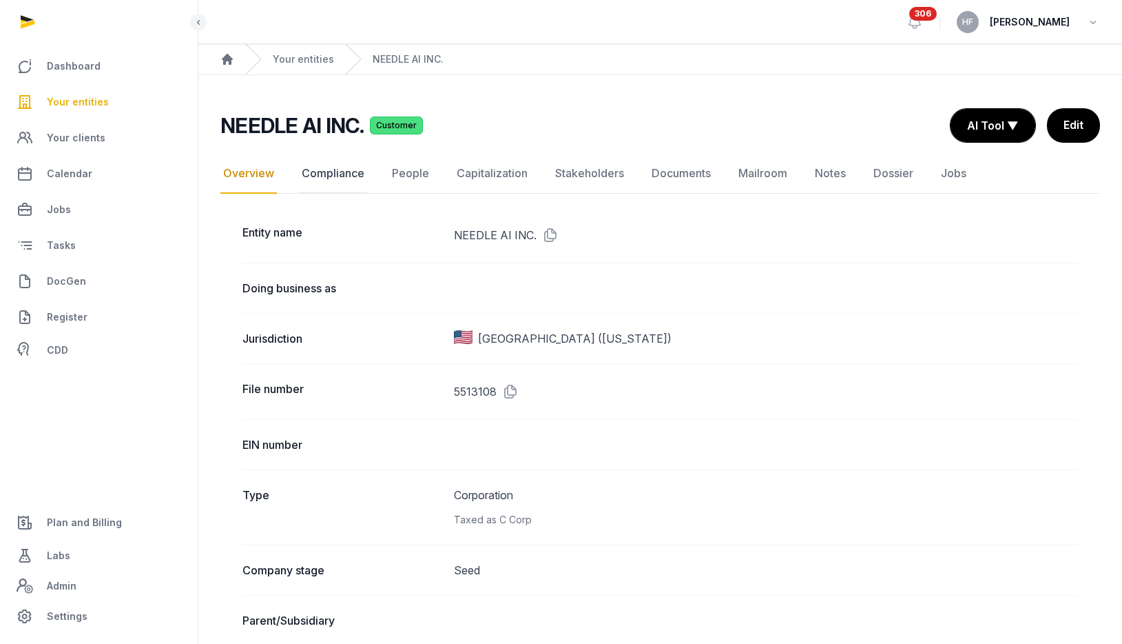
click at [348, 174] on link "Compliance" at bounding box center [333, 174] width 68 height 40
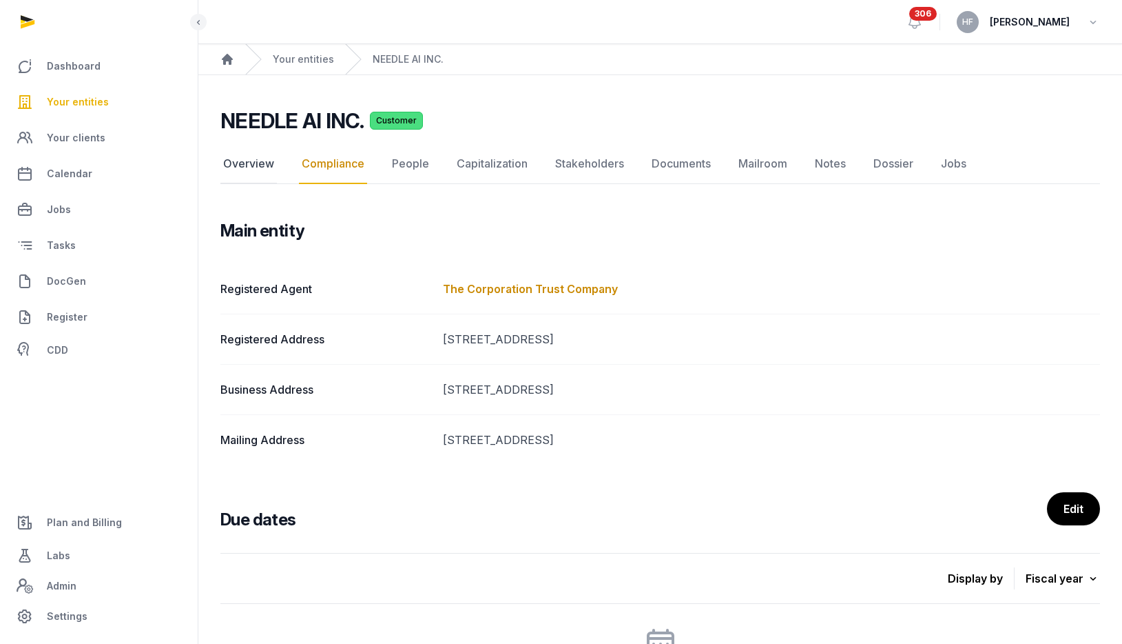
click at [267, 166] on link "Overview" at bounding box center [248, 164] width 56 height 40
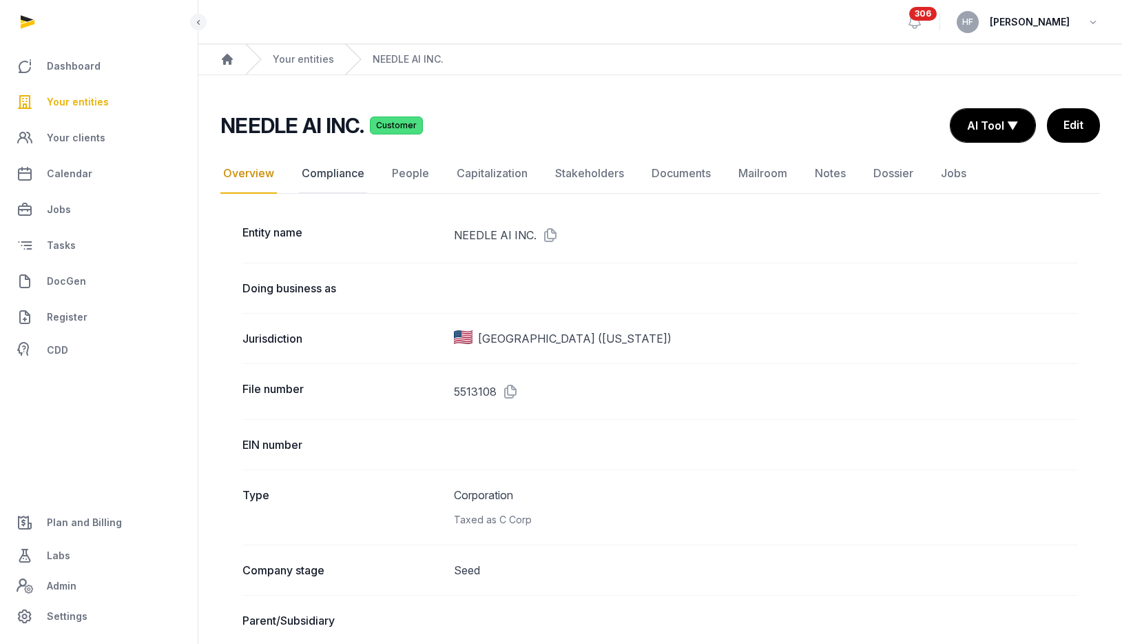
click at [357, 175] on link "Compliance" at bounding box center [333, 174] width 68 height 40
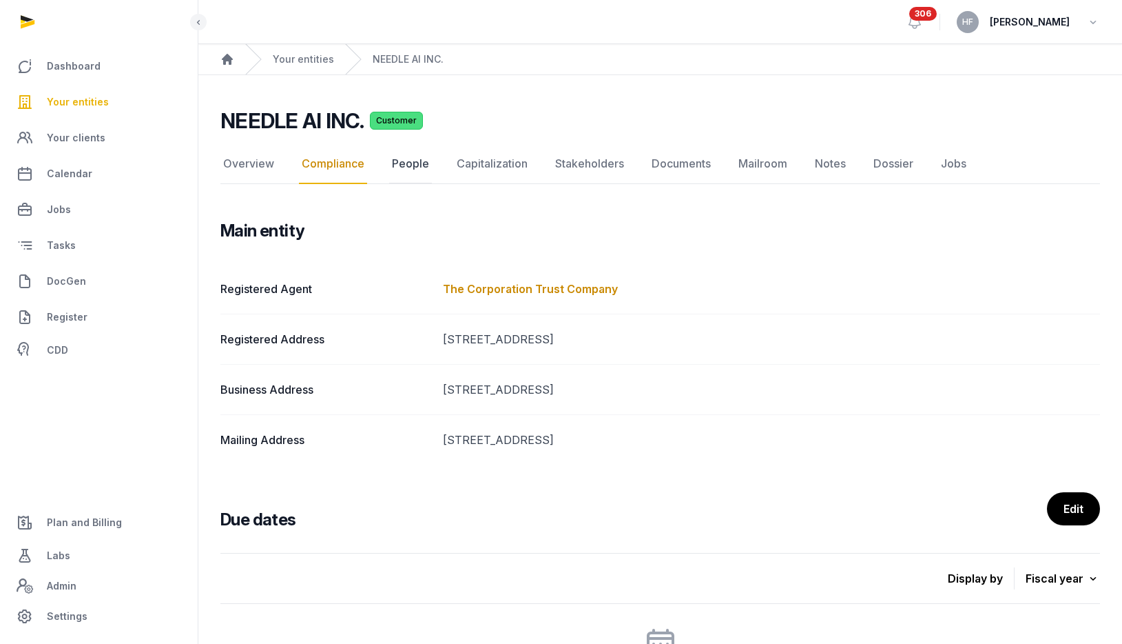
click at [393, 165] on link "People" at bounding box center [410, 164] width 43 height 40
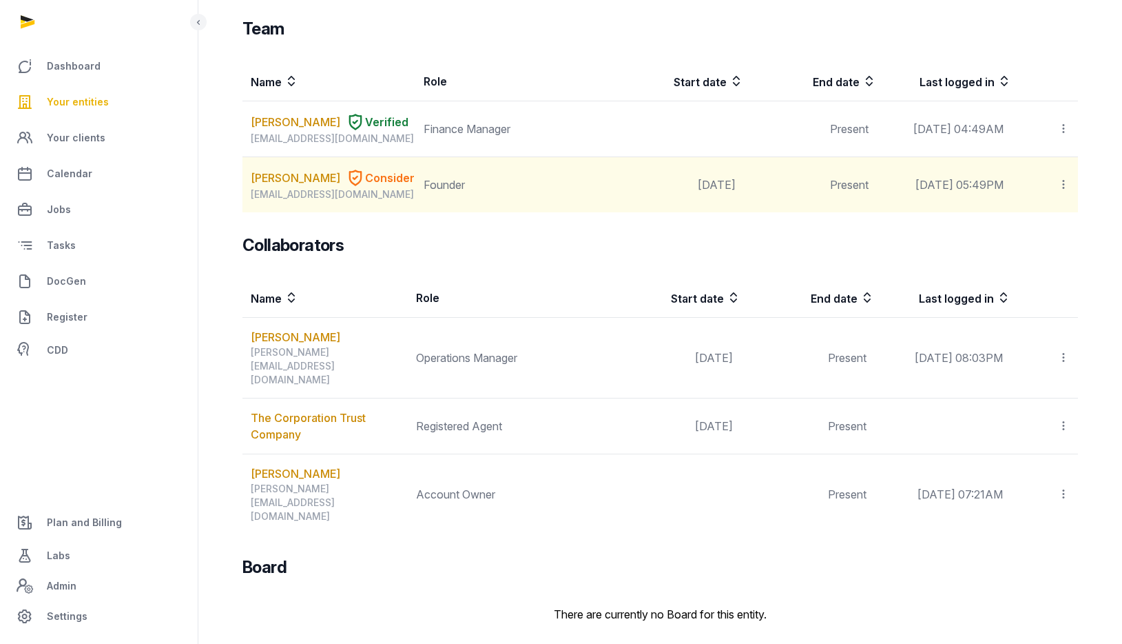
scroll to position [199, 0]
